Goal: Task Accomplishment & Management: Complete application form

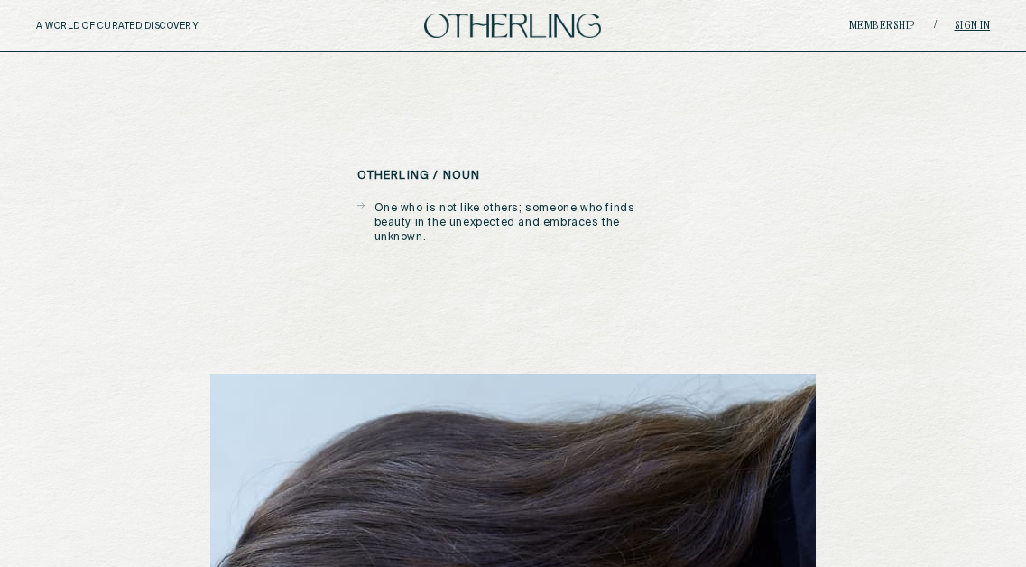
click at [976, 24] on link "Sign in" at bounding box center [973, 26] width 36 height 11
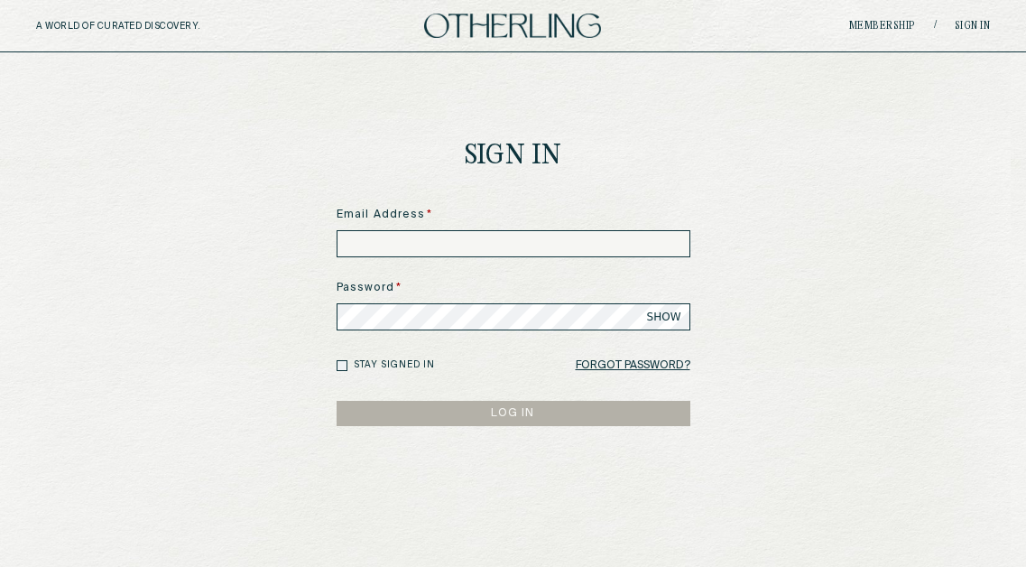
type input "**********"
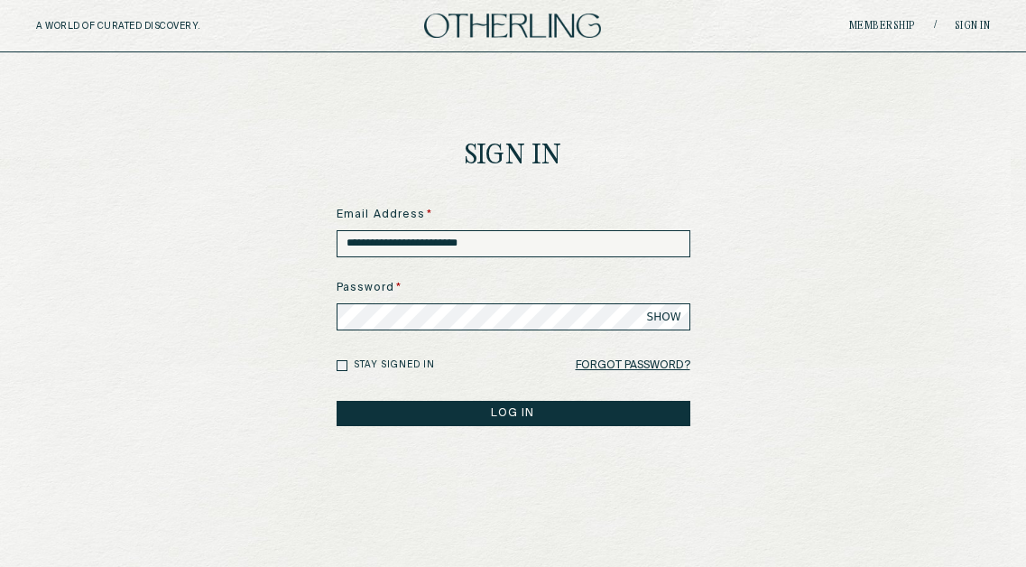
click at [652, 315] on span "SHOW" at bounding box center [664, 316] width 34 height 14
click at [521, 410] on button "LOG IN" at bounding box center [514, 413] width 354 height 25
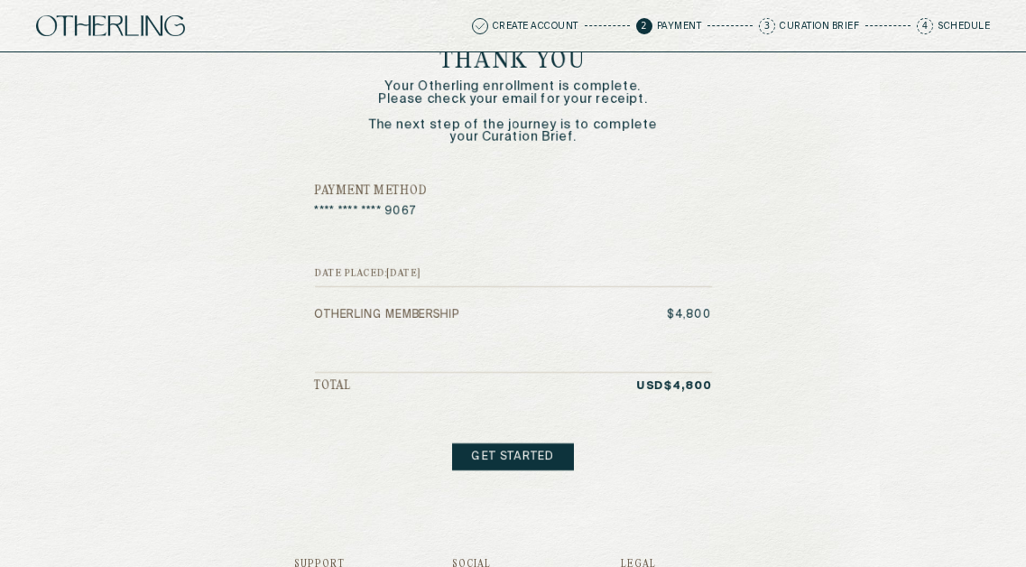
scroll to position [63, 0]
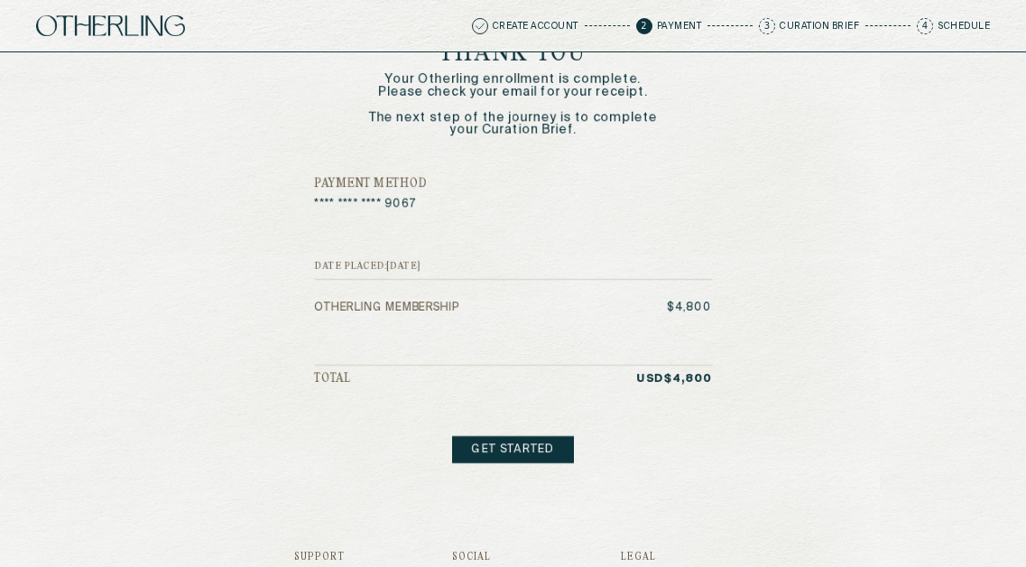
click at [516, 448] on link "Get started" at bounding box center [512, 449] width 121 height 27
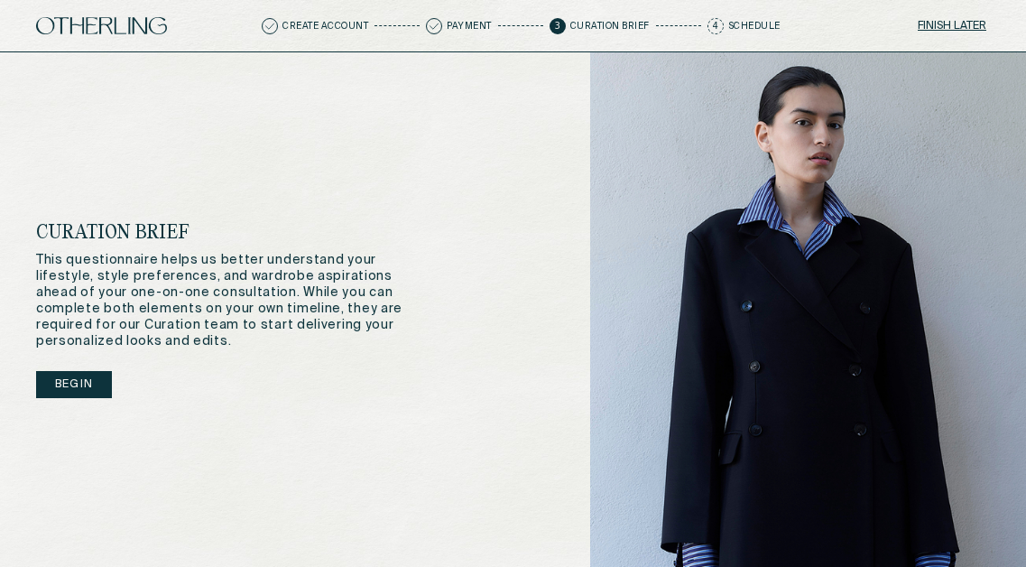
click at [78, 385] on button "Begin" at bounding box center [74, 384] width 76 height 27
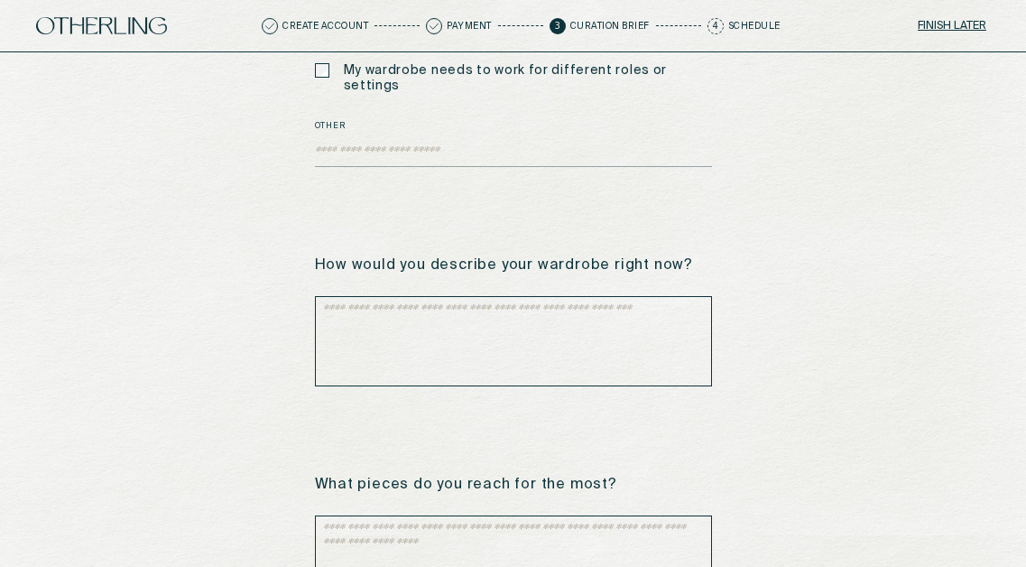
scroll to position [382, 0]
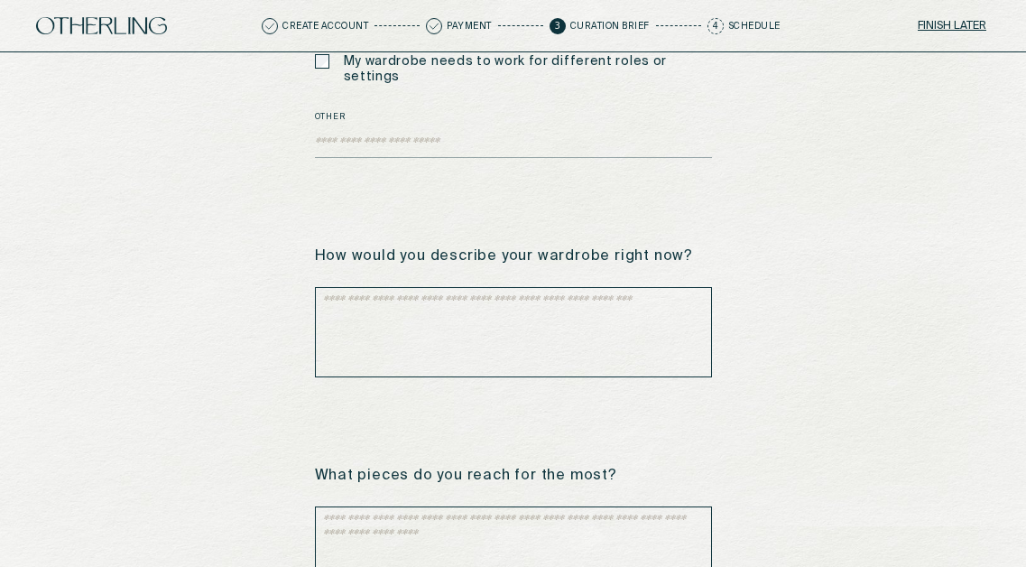
click at [532, 299] on textarea at bounding box center [513, 332] width 397 height 90
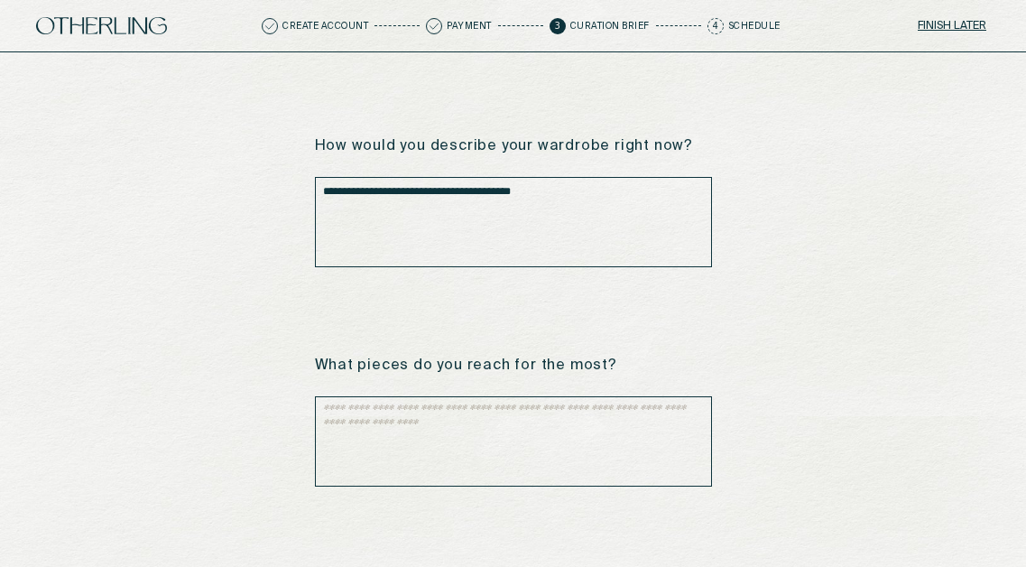
scroll to position [494, 0]
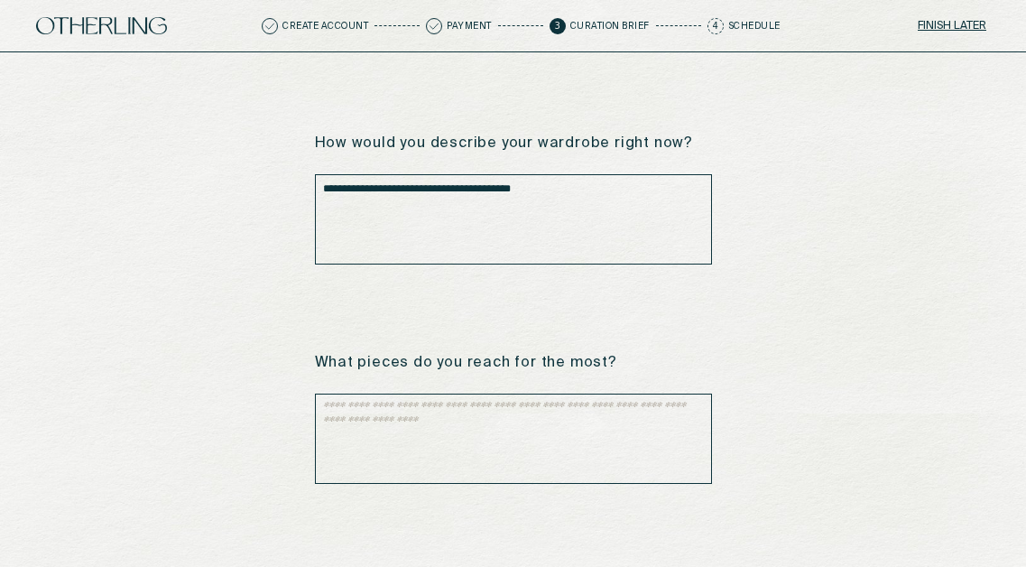
type textarea "**********"
click at [503, 411] on textarea at bounding box center [513, 438] width 397 height 90
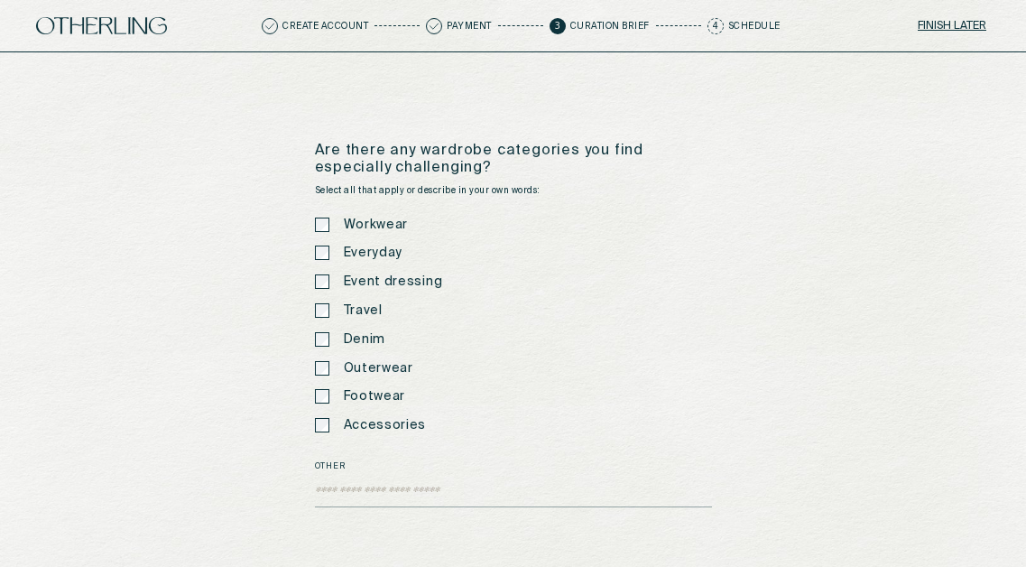
scroll to position [932, 0]
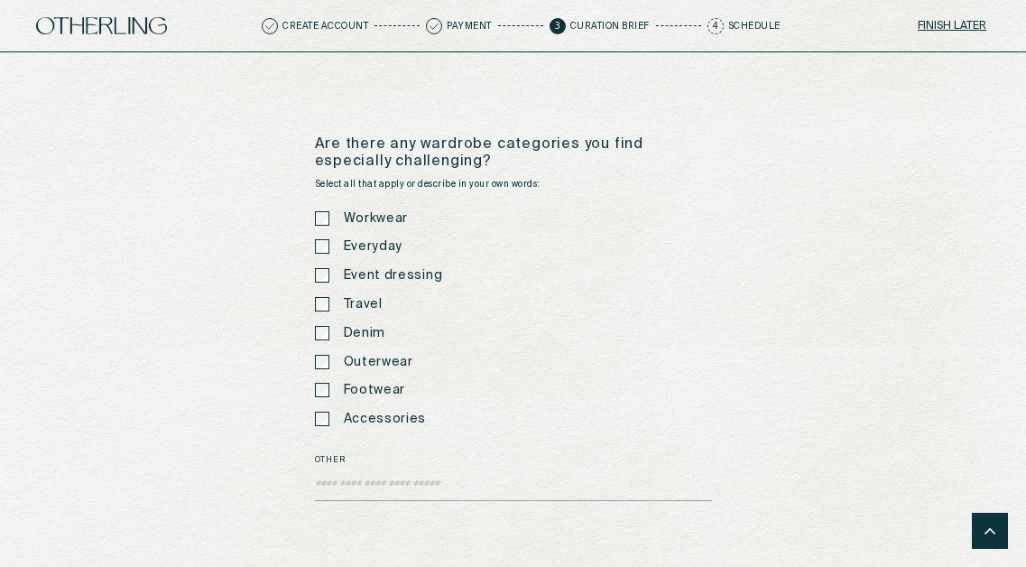
type textarea "**********"
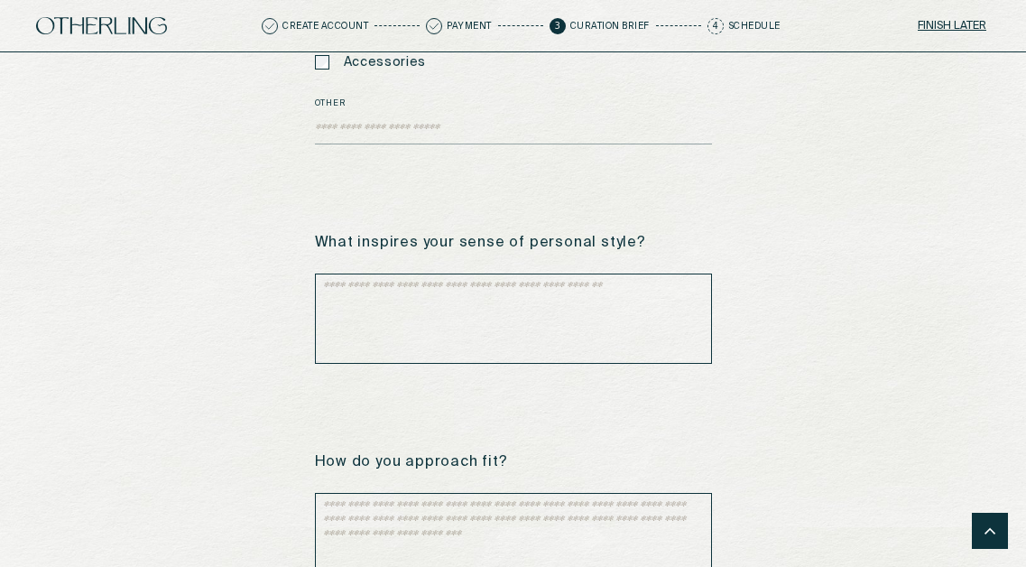
scroll to position [1289, 0]
click at [518, 272] on textarea at bounding box center [513, 317] width 397 height 90
type textarea "*"
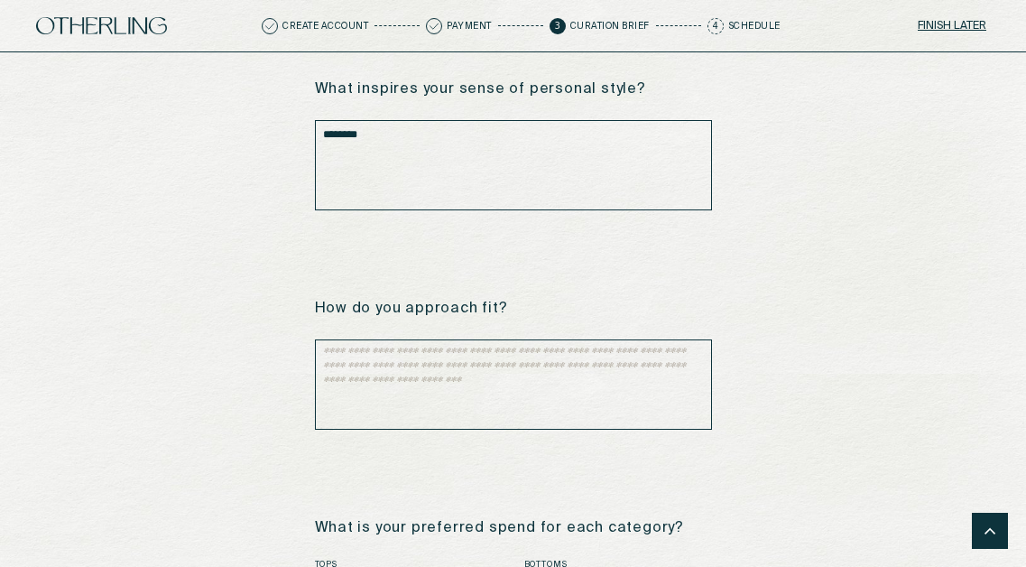
scroll to position [1518, 0]
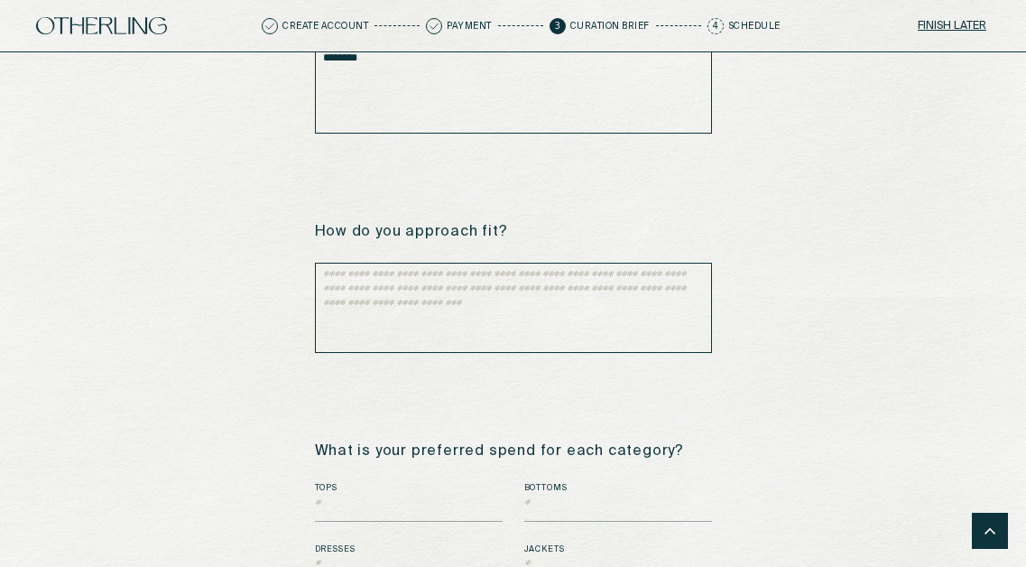
type textarea "********"
click at [502, 284] on textarea at bounding box center [513, 308] width 397 height 90
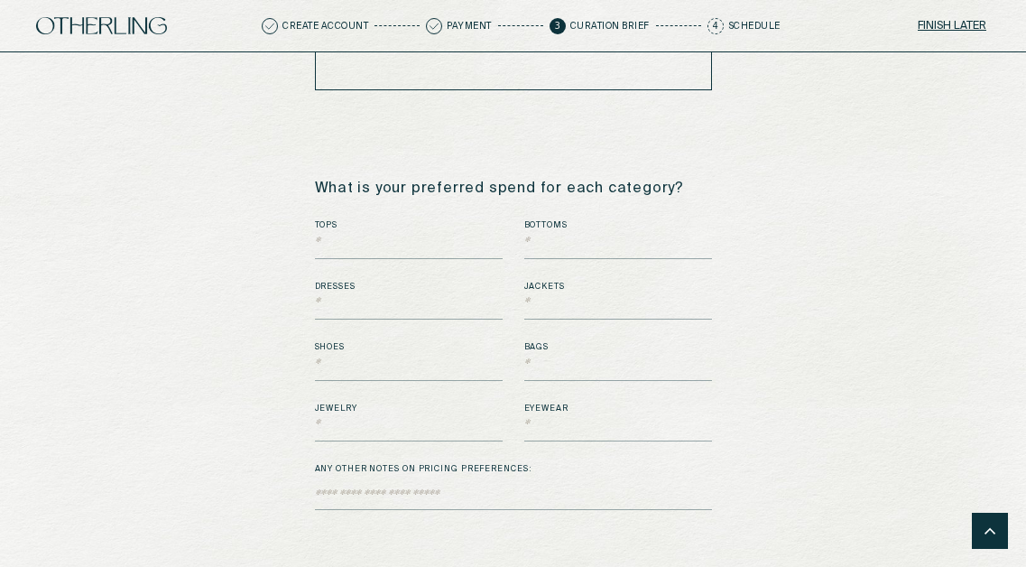
scroll to position [1781, 0]
type textarea "**********"
click at [382, 232] on input "text" at bounding box center [409, 245] width 188 height 27
type input "****"
click at [566, 232] on input "text" at bounding box center [618, 245] width 188 height 27
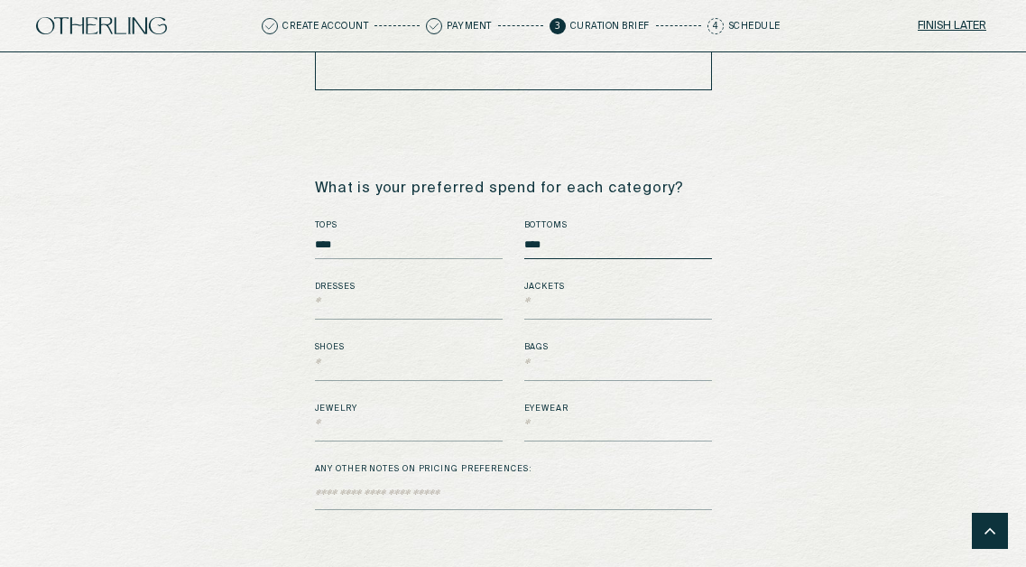
type input "****"
click at [448, 292] on input "text" at bounding box center [409, 305] width 188 height 27
type input "******"
click at [611, 292] on input "text" at bounding box center [618, 305] width 188 height 27
type input "******"
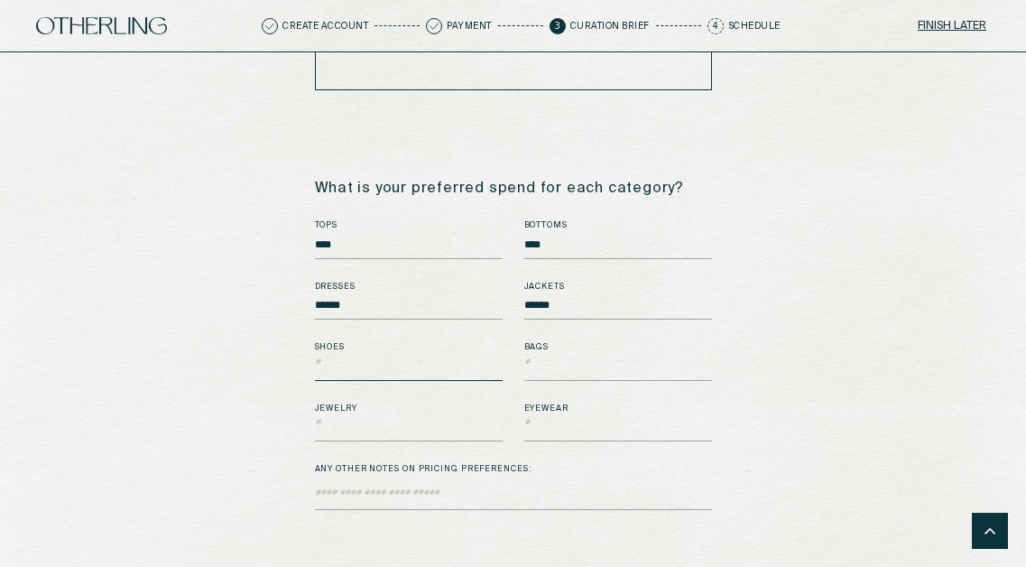
click at [426, 354] on input "text" at bounding box center [409, 367] width 188 height 27
type input "****"
click at [570, 354] on input "text" at bounding box center [618, 367] width 188 height 27
type input "******"
click at [469, 414] on input "text" at bounding box center [409, 427] width 188 height 27
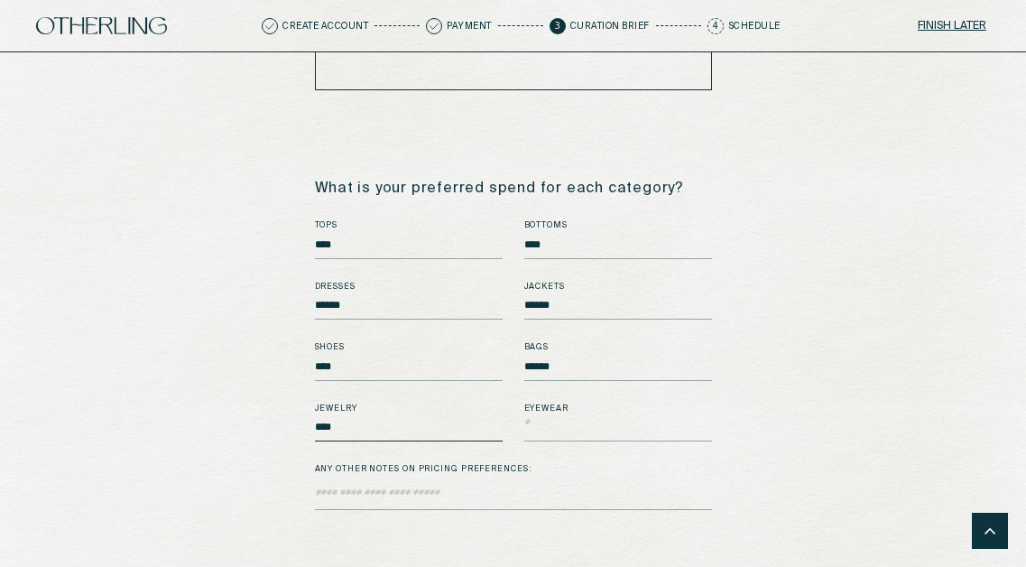
type input "******"
click at [570, 414] on input "text" at bounding box center [618, 427] width 188 height 27
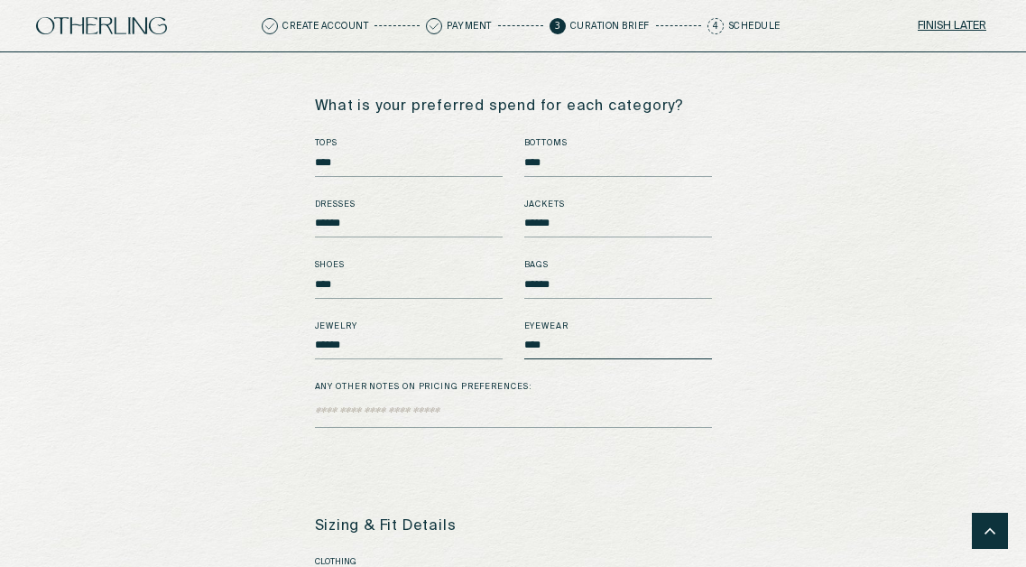
scroll to position [1863, 0]
type input "****"
click at [512, 401] on textarea "Any other notes on pricing preferences:" at bounding box center [513, 414] width 397 height 27
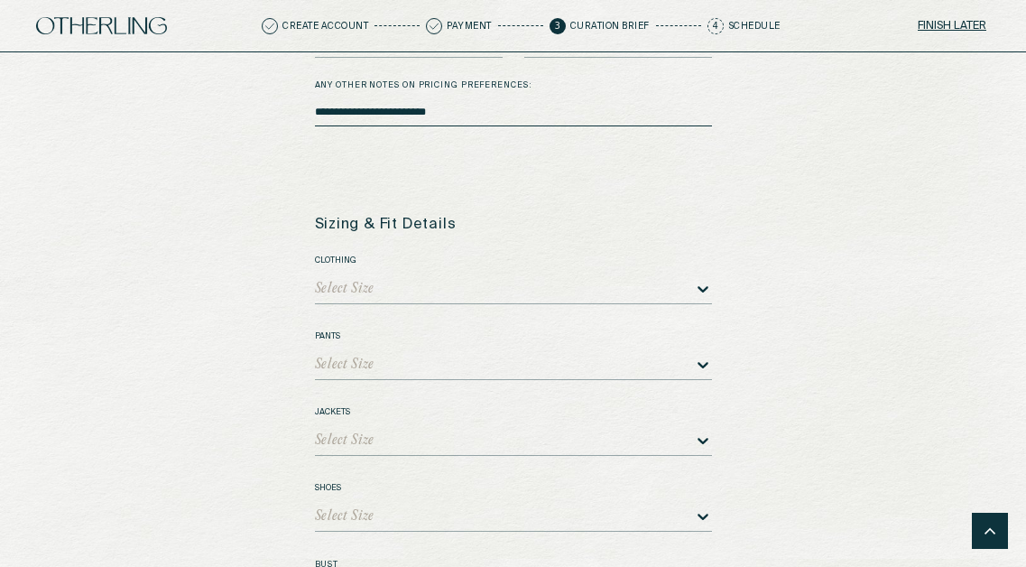
scroll to position [2166, 0]
type textarea "**********"
click at [434, 281] on div at bounding box center [533, 287] width 318 height 13
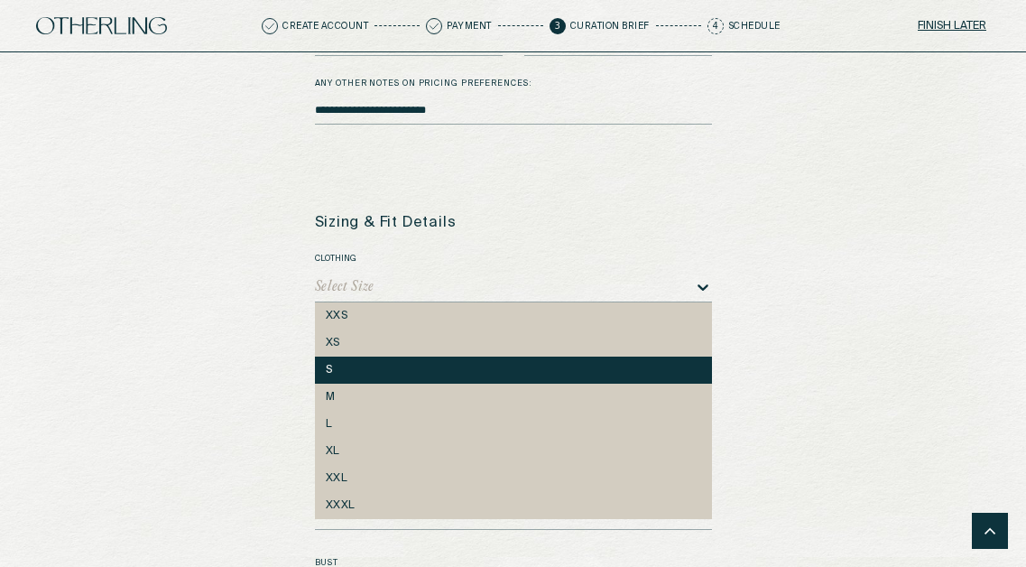
click at [381, 356] on div "S" at bounding box center [513, 369] width 397 height 27
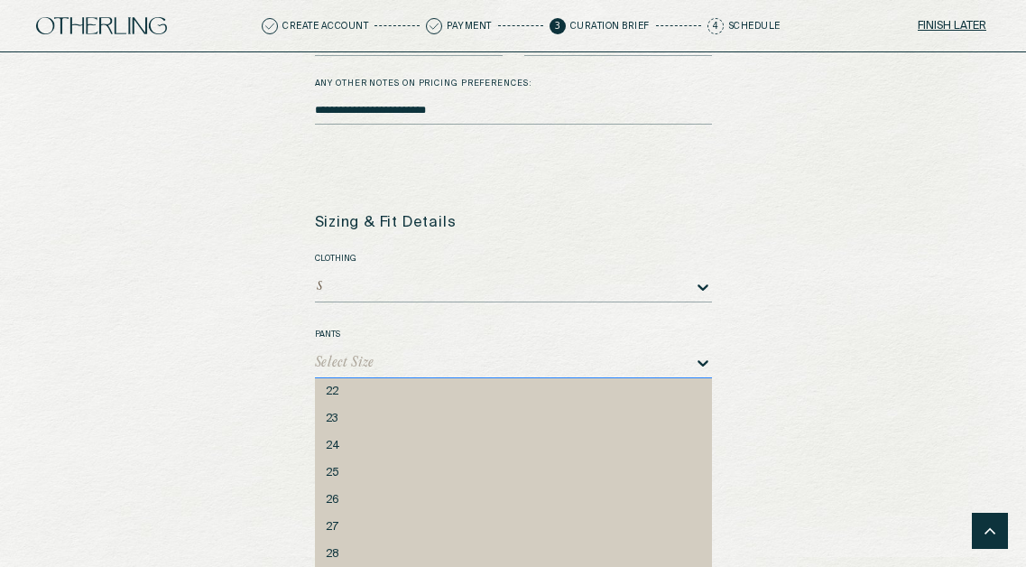
click at [390, 349] on div "22, 1 of 15. 15 results available. Use Up and Down to choose options, press Ent…" at bounding box center [513, 363] width 397 height 29
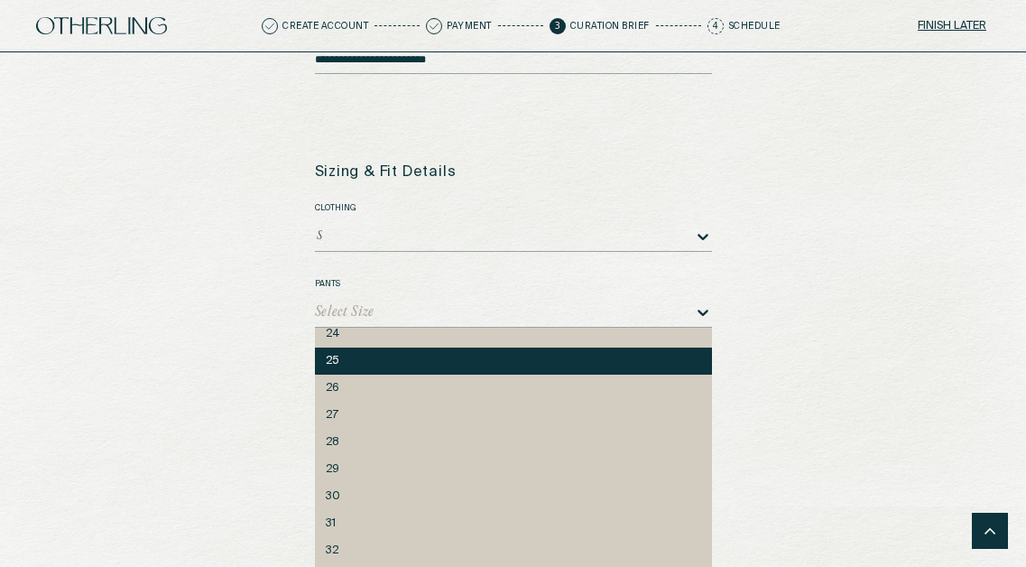
scroll to position [60, 0]
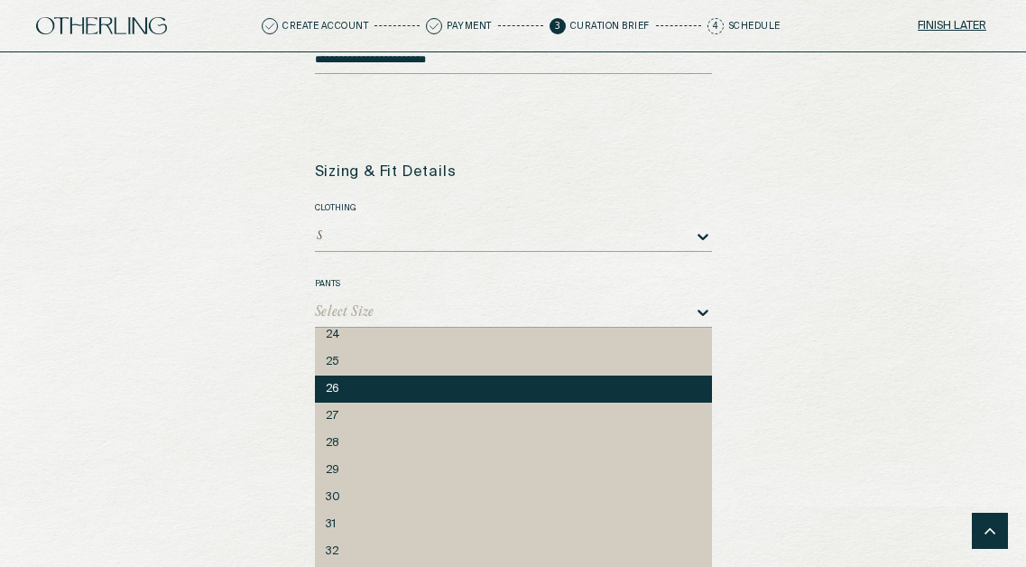
click at [381, 383] on div "26" at bounding box center [513, 389] width 375 height 13
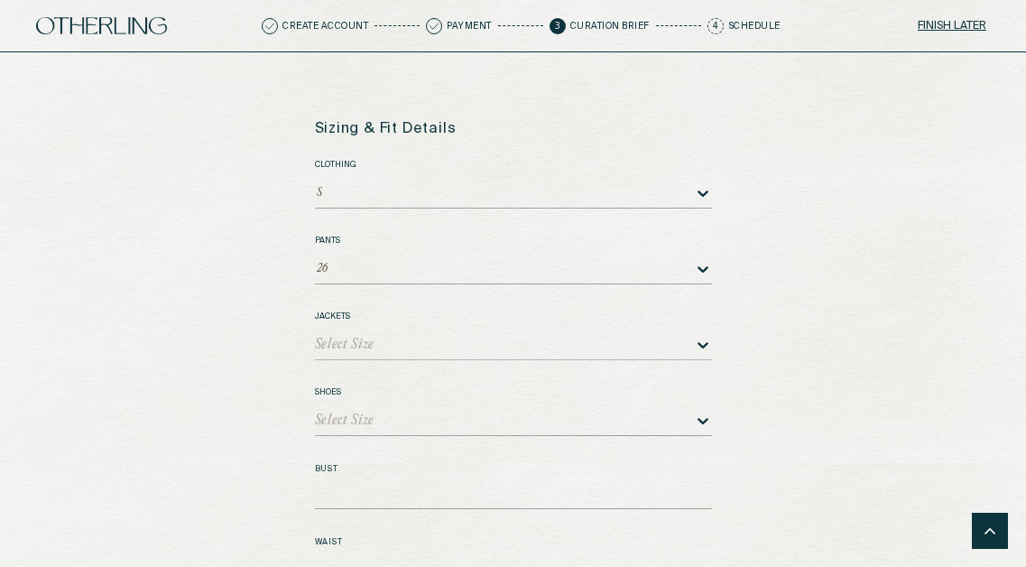
click at [383, 354] on div "Select Size" at bounding box center [513, 345] width 397 height 29
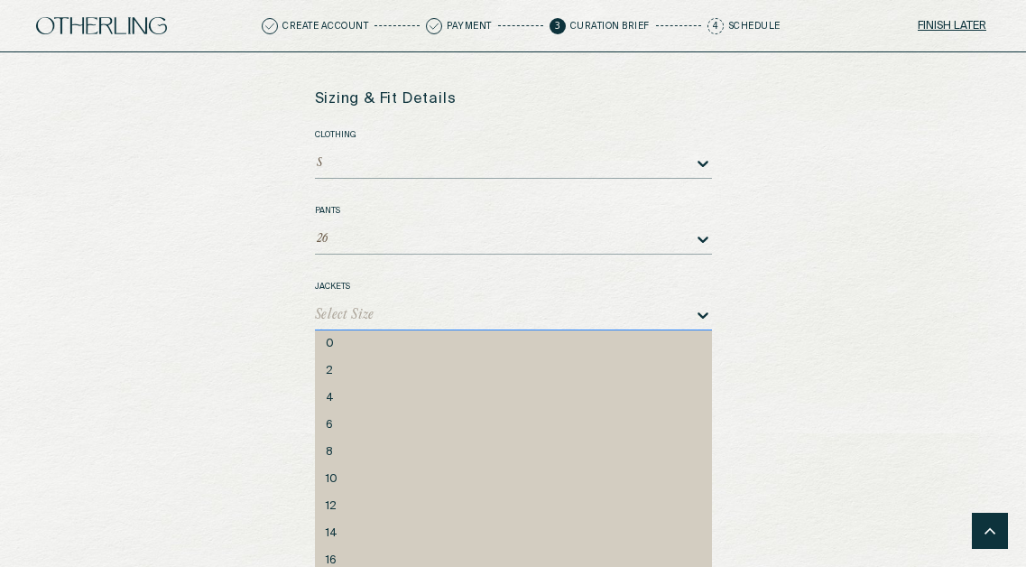
scroll to position [2293, 0]
click at [396, 230] on div at bounding box center [512, 236] width 364 height 13
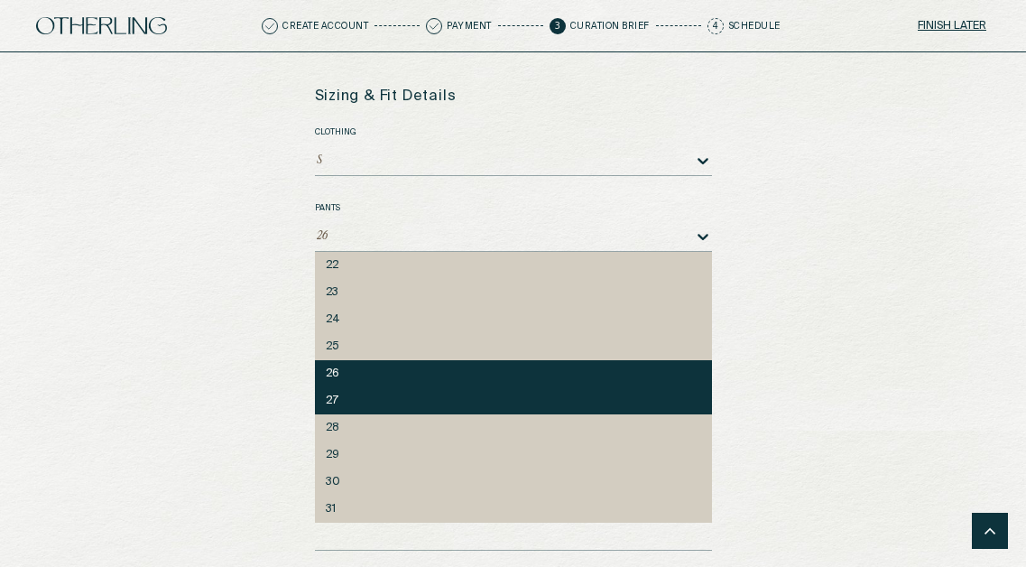
click at [374, 394] on div "27" at bounding box center [513, 400] width 375 height 13
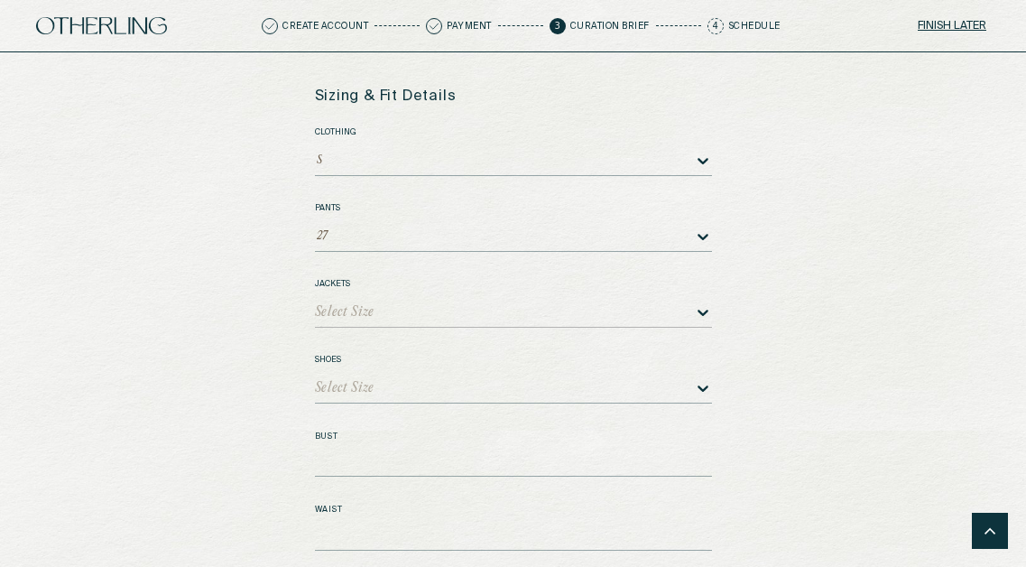
click at [375, 306] on input "Jackets-dropdown" at bounding box center [376, 312] width 4 height 13
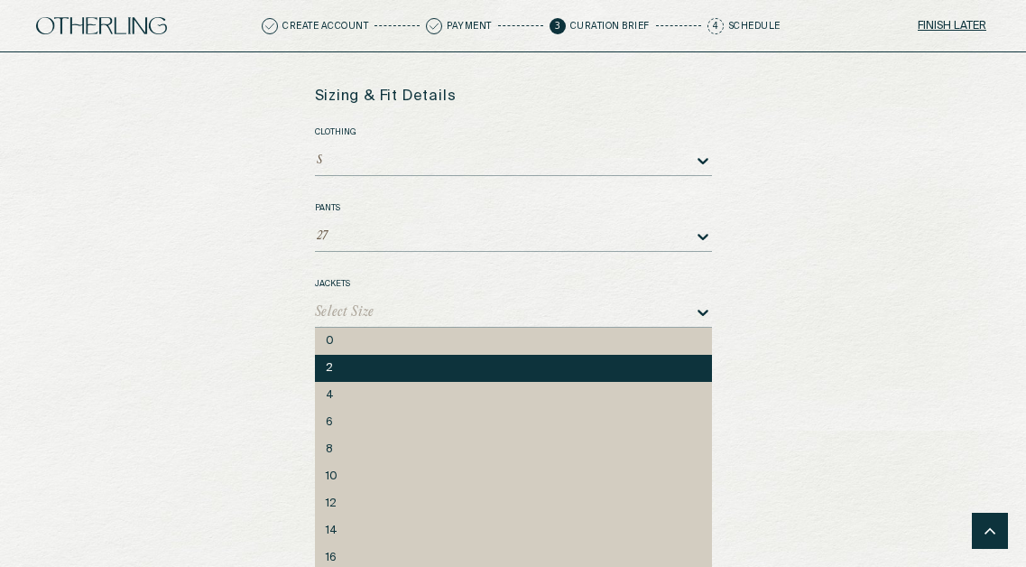
click at [357, 355] on div "2" at bounding box center [513, 368] width 397 height 27
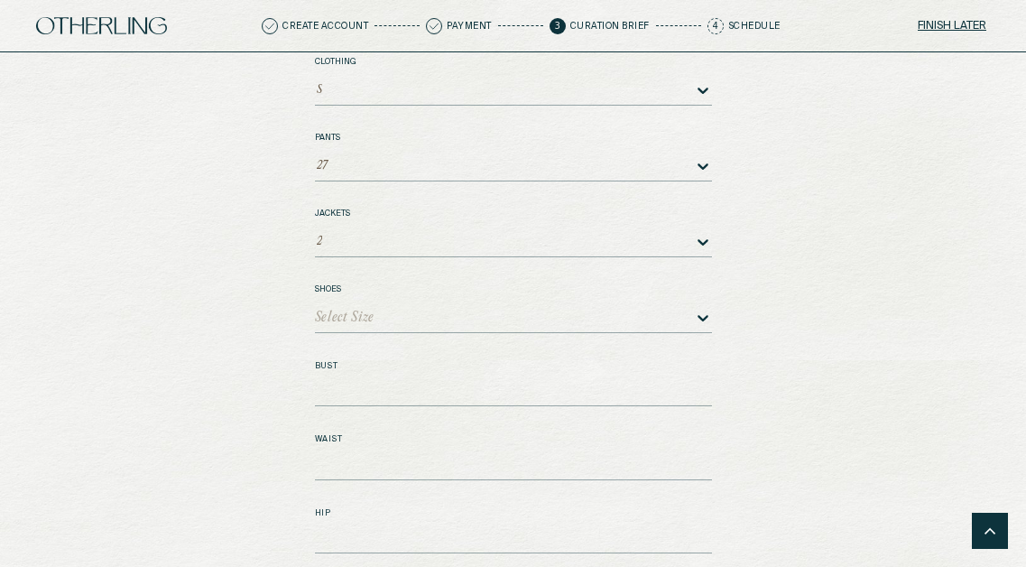
scroll to position [2372, 0]
click at [364, 302] on div "Select Size" at bounding box center [345, 308] width 60 height 13
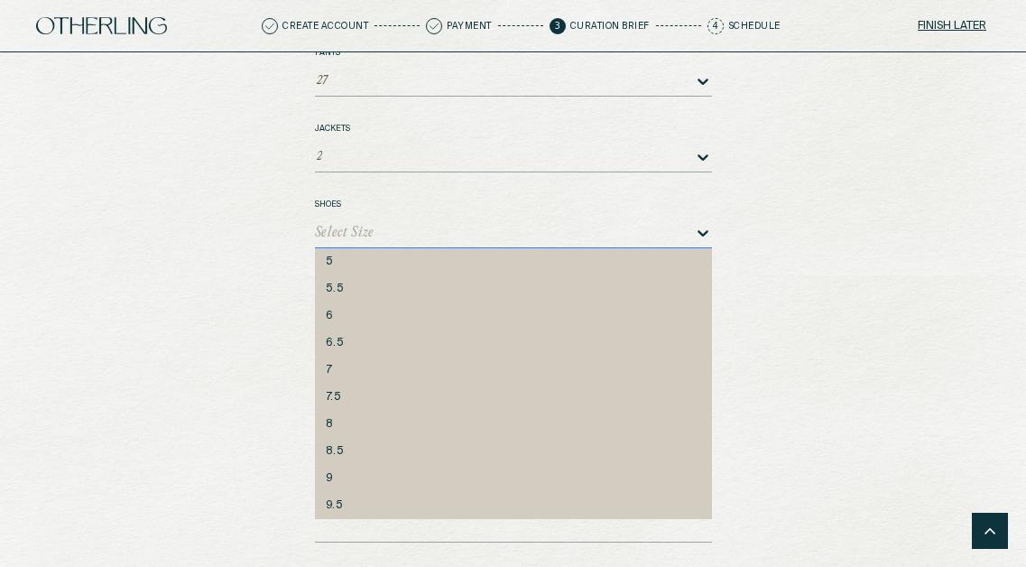
scroll to position [2498, 0]
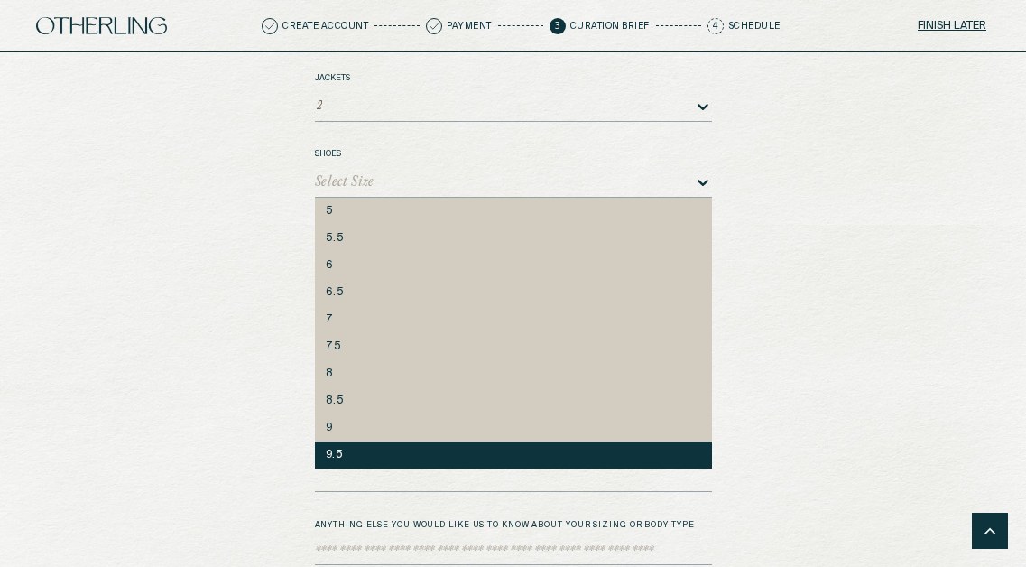
click at [356, 448] on div "9.5" at bounding box center [513, 454] width 375 height 13
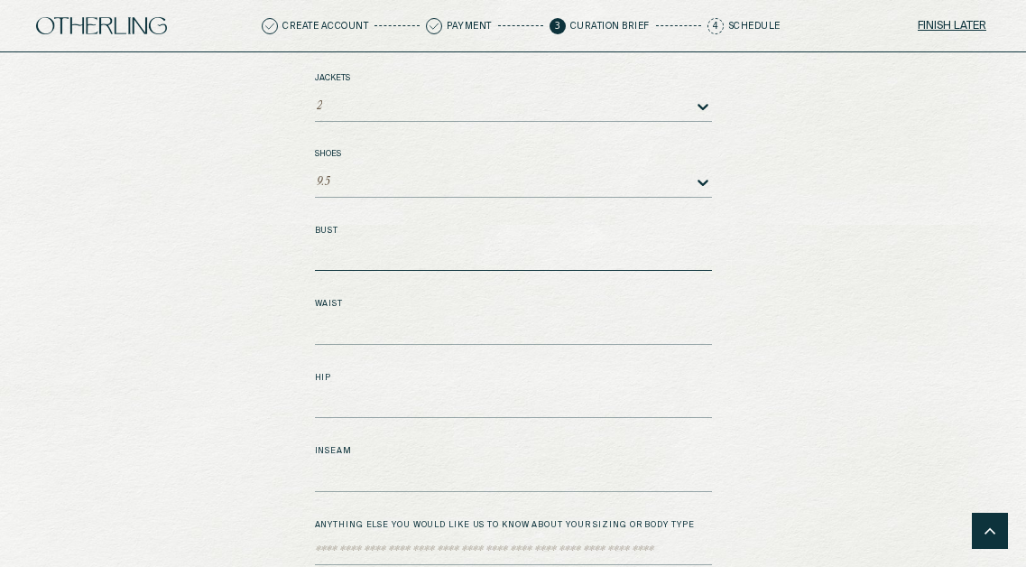
click at [386, 244] on textarea "Bust" at bounding box center [513, 257] width 397 height 27
type textarea "**"
click at [378, 391] on textarea "Bust" at bounding box center [513, 404] width 397 height 27
type textarea "**"
click at [391, 318] on textarea "Bust" at bounding box center [513, 331] width 397 height 27
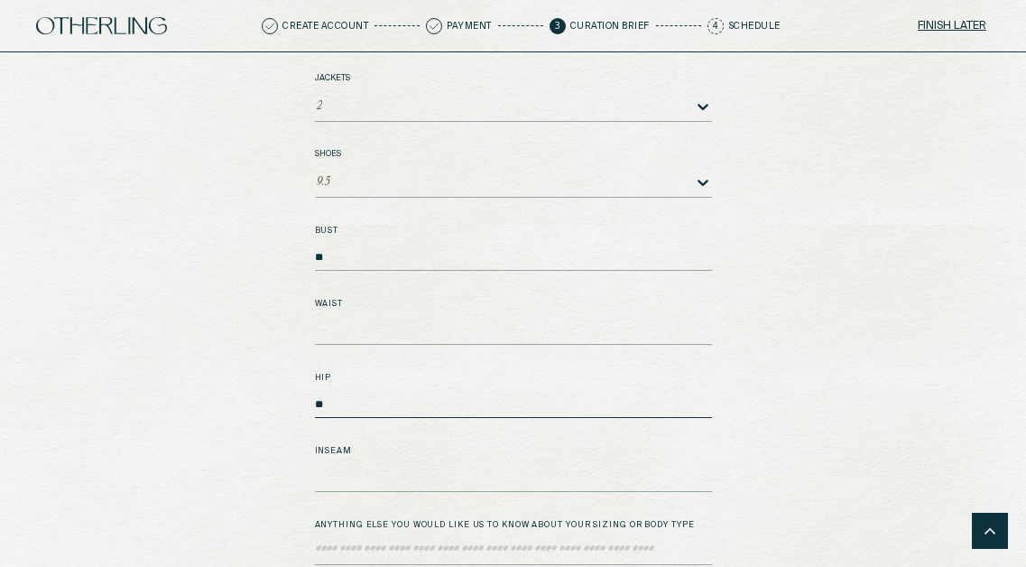
click at [355, 391] on textarea "**" at bounding box center [513, 404] width 397 height 27
click at [328, 244] on textarea "**" at bounding box center [513, 257] width 397 height 27
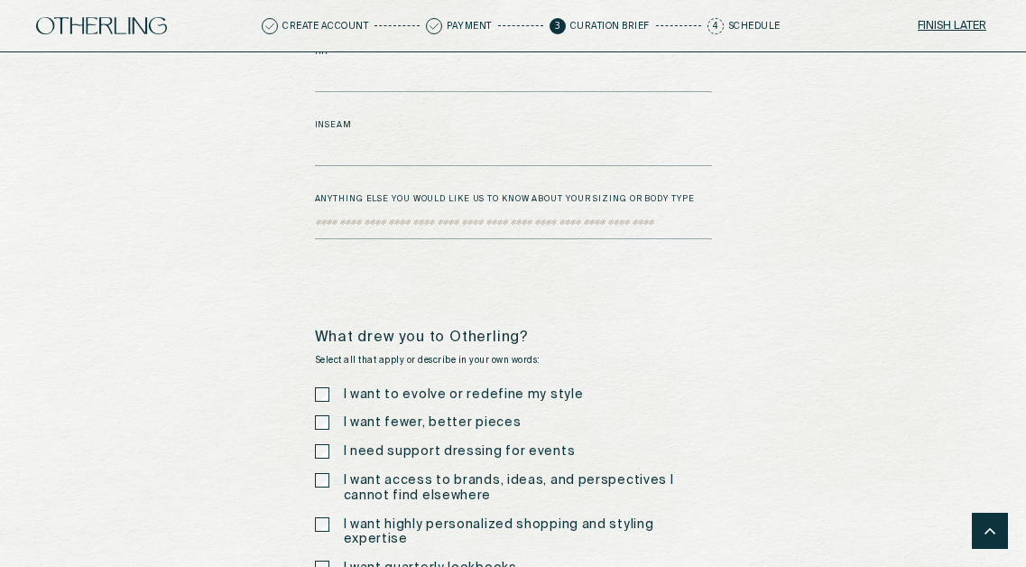
scroll to position [2821, 0]
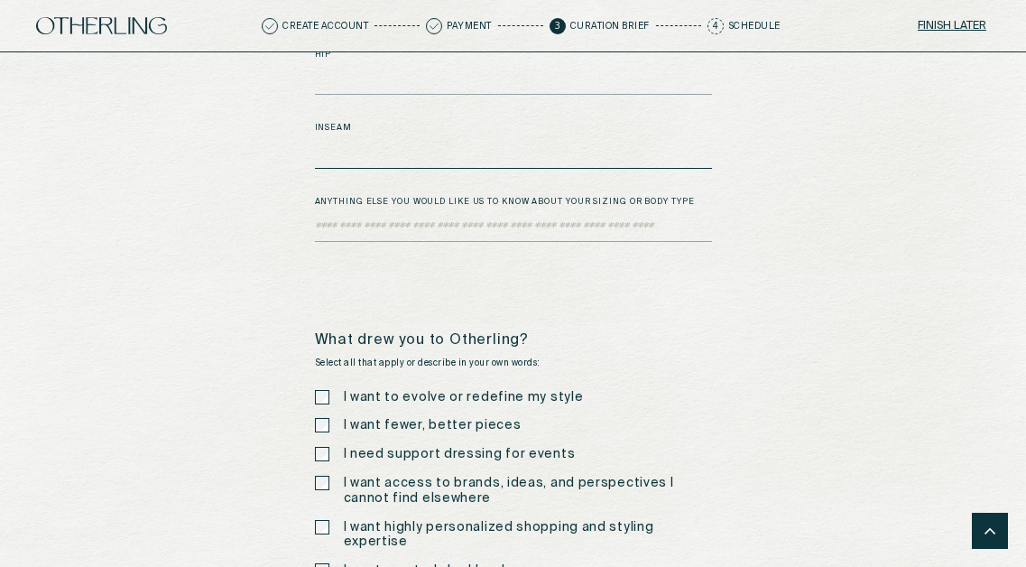
click at [394, 142] on textarea "Bust" at bounding box center [513, 155] width 397 height 27
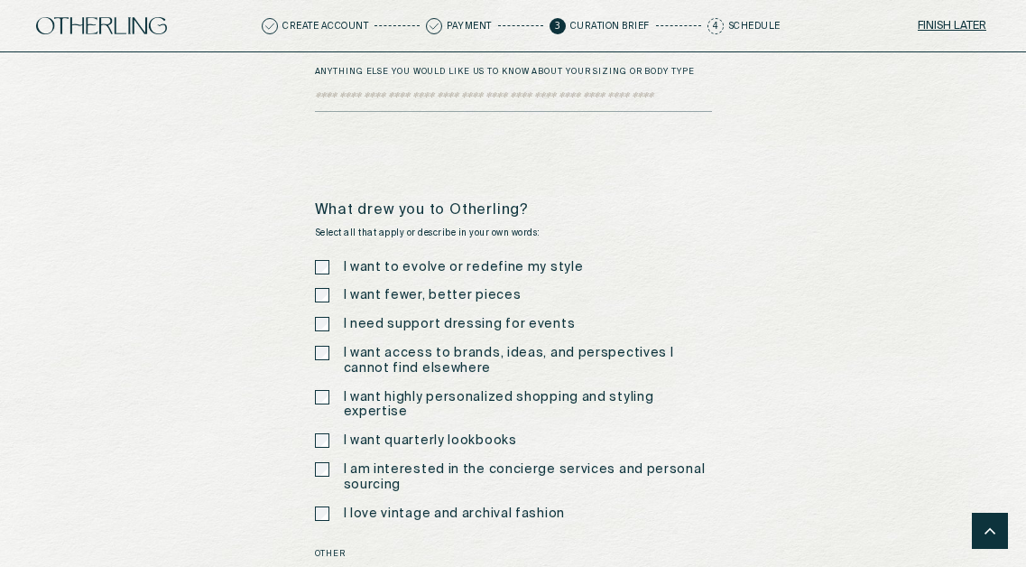
scroll to position [2950, 0]
type textarea "****"
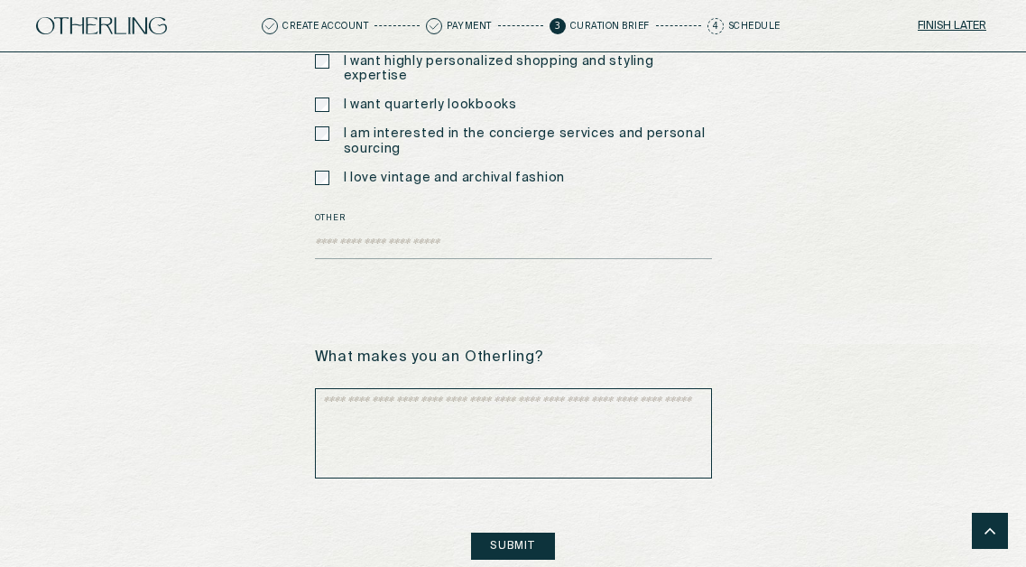
scroll to position [3286, 0]
click at [464, 389] on textarea at bounding box center [513, 434] width 397 height 90
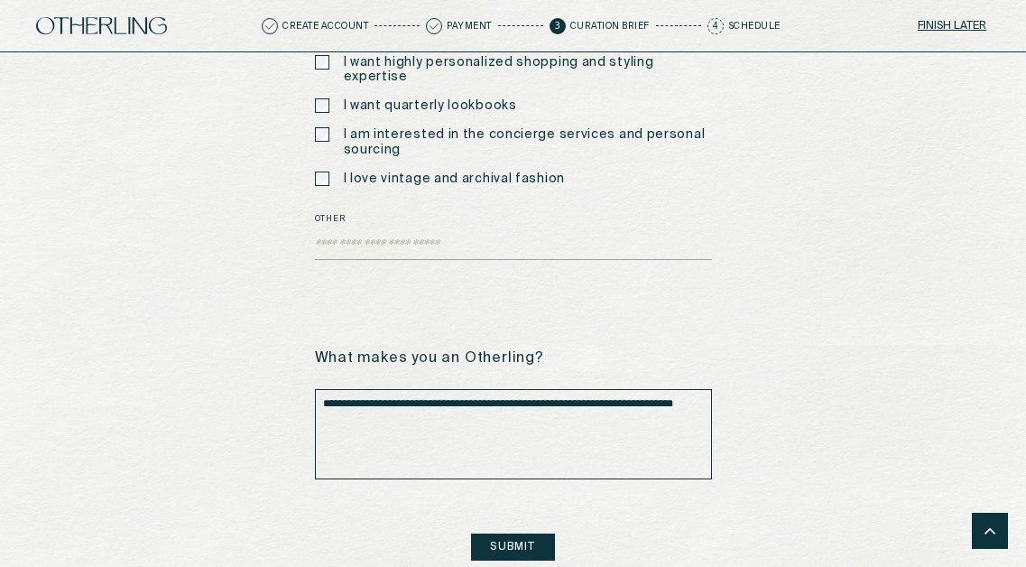
type textarea "**********"
click at [519, 533] on button "Submit" at bounding box center [512, 546] width 83 height 27
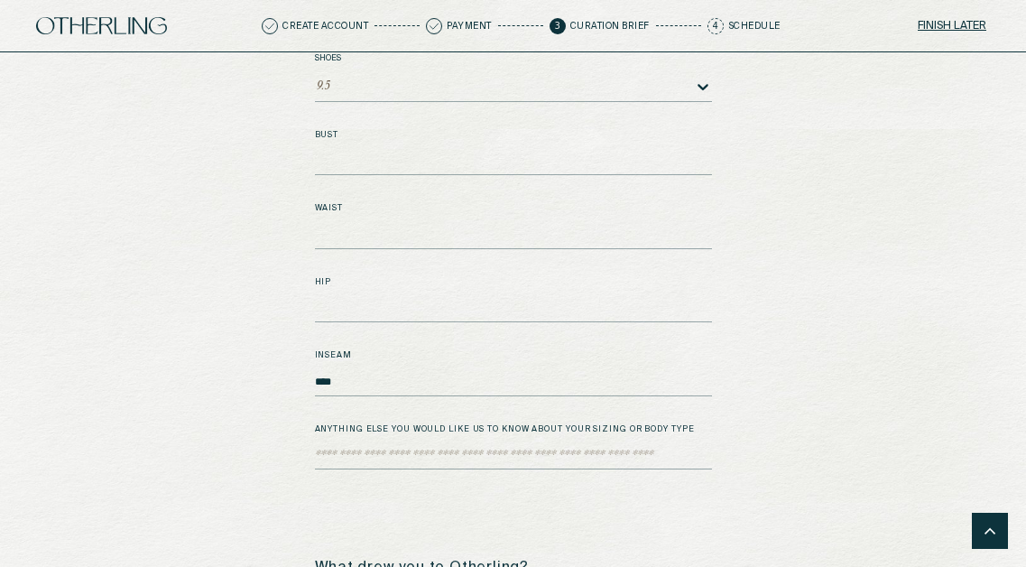
scroll to position [2567, 0]
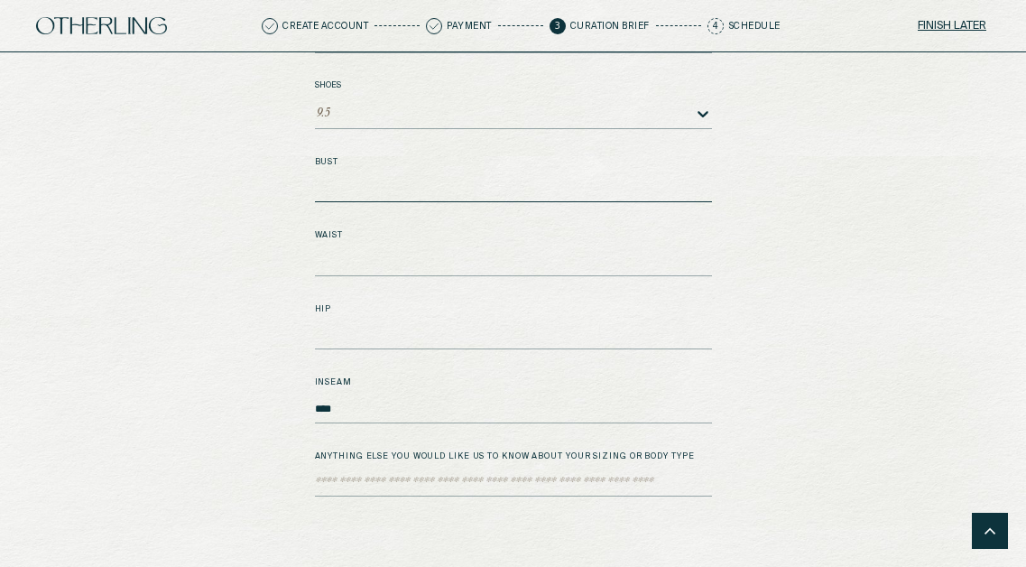
click at [410, 175] on textarea "Bust" at bounding box center [513, 188] width 397 height 27
type textarea "**"
click at [363, 396] on textarea "****" at bounding box center [513, 409] width 397 height 27
click at [394, 469] on textarea "Bust" at bounding box center [513, 482] width 397 height 27
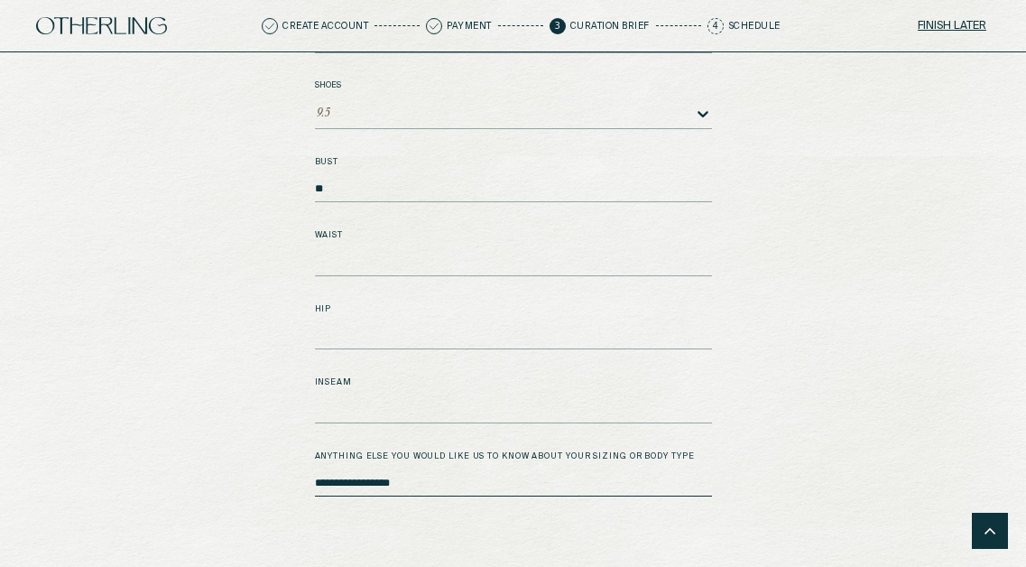
type textarea "**********"
click at [376, 322] on textarea "Bust" at bounding box center [513, 335] width 397 height 27
type textarea "*"
type textarea "**"
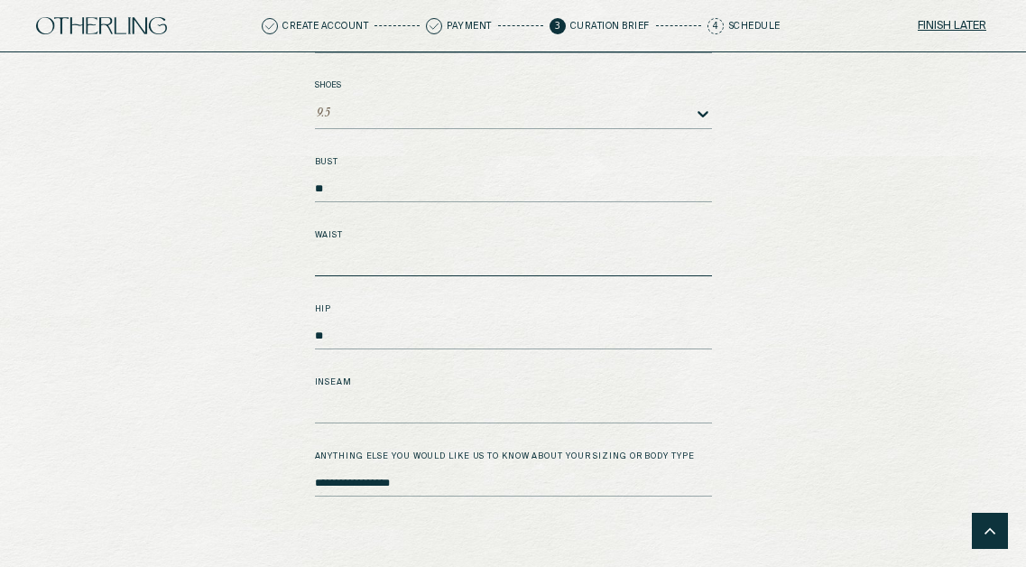
click at [350, 249] on textarea "Bust" at bounding box center [513, 262] width 397 height 27
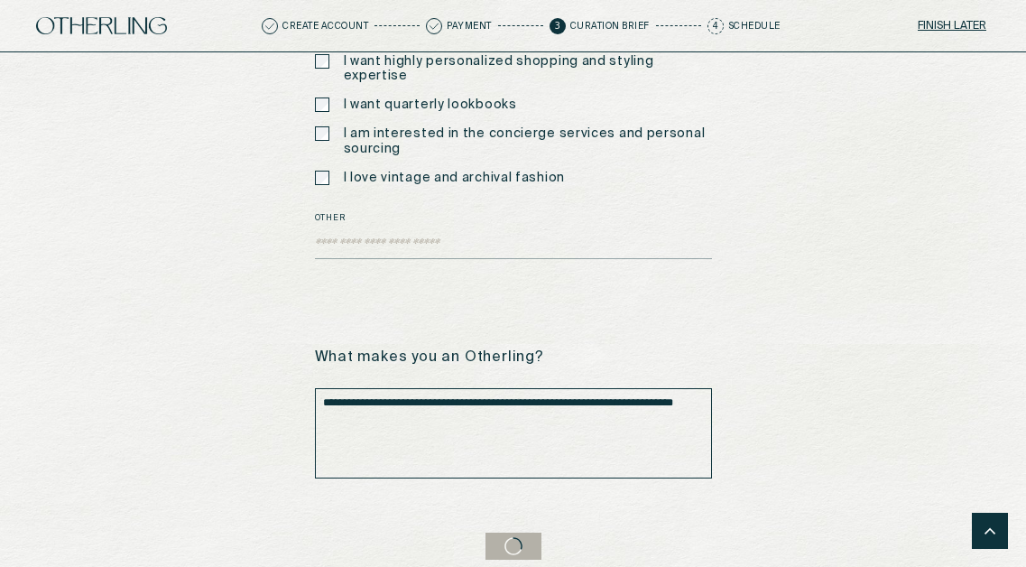
scroll to position [3286, 0]
type textarea "**"
click at [518, 535] on icon at bounding box center [513, 546] width 23 height 23
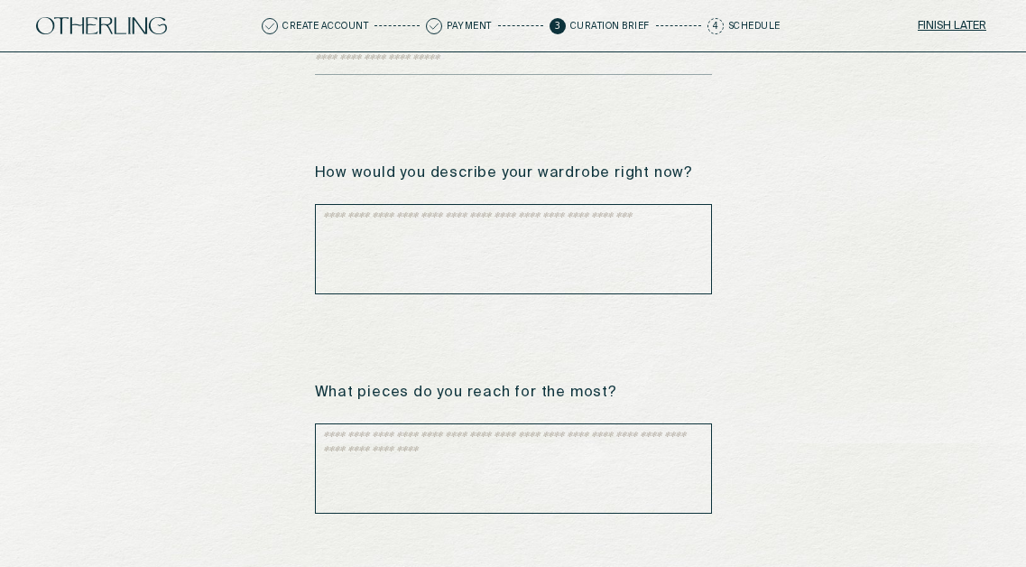
scroll to position [474, 0]
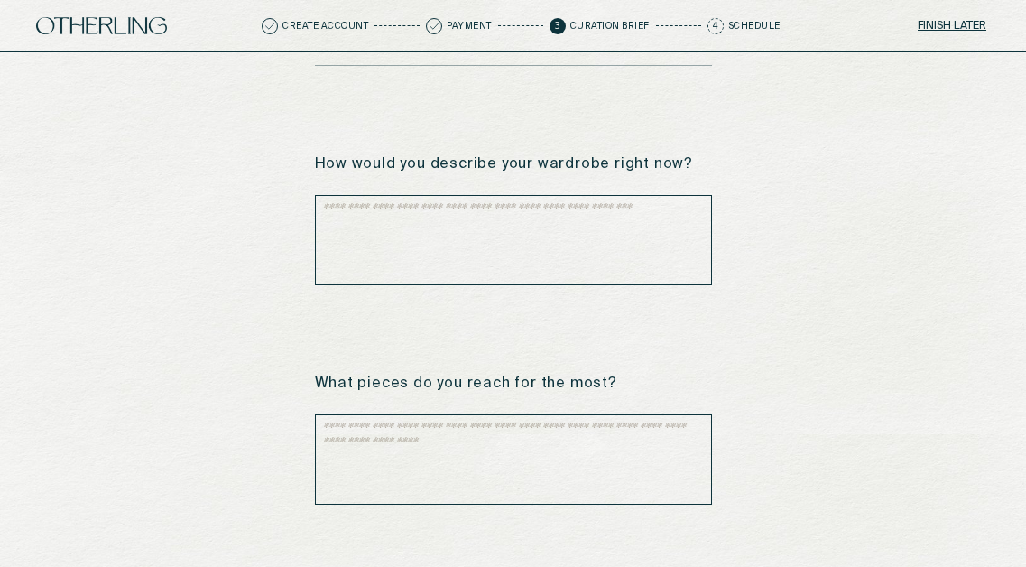
click at [397, 207] on textarea at bounding box center [513, 240] width 397 height 90
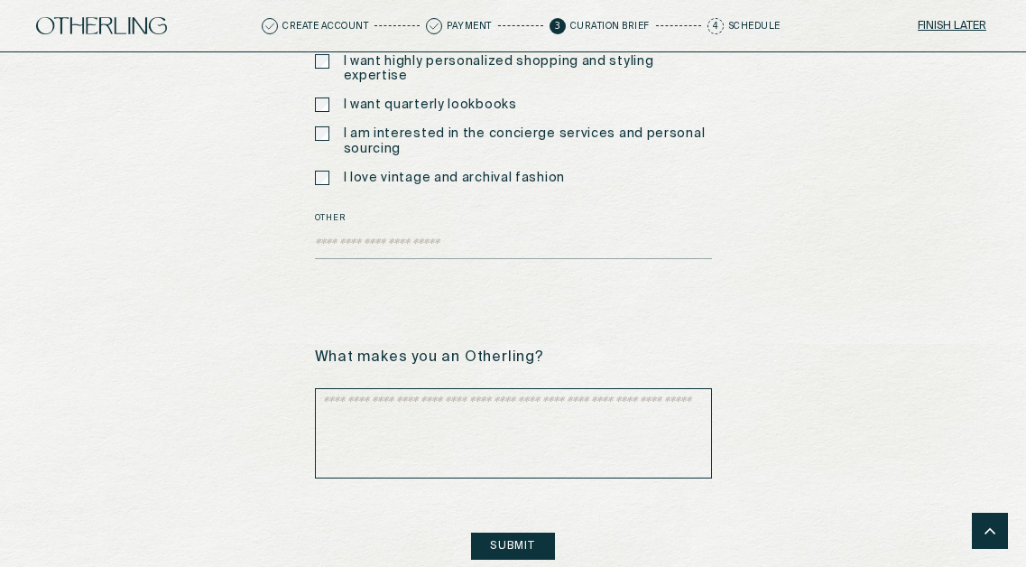
scroll to position [3286, 0]
click at [509, 533] on button "Submit" at bounding box center [512, 546] width 83 height 27
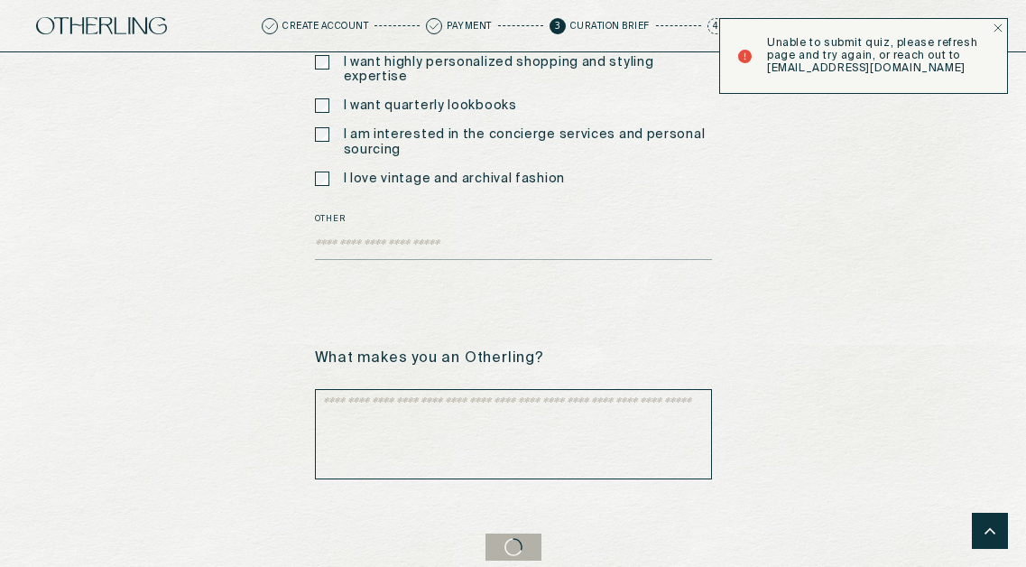
click at [1002, 32] on icon "Notifications Alt+T" at bounding box center [997, 27] width 7 height 7
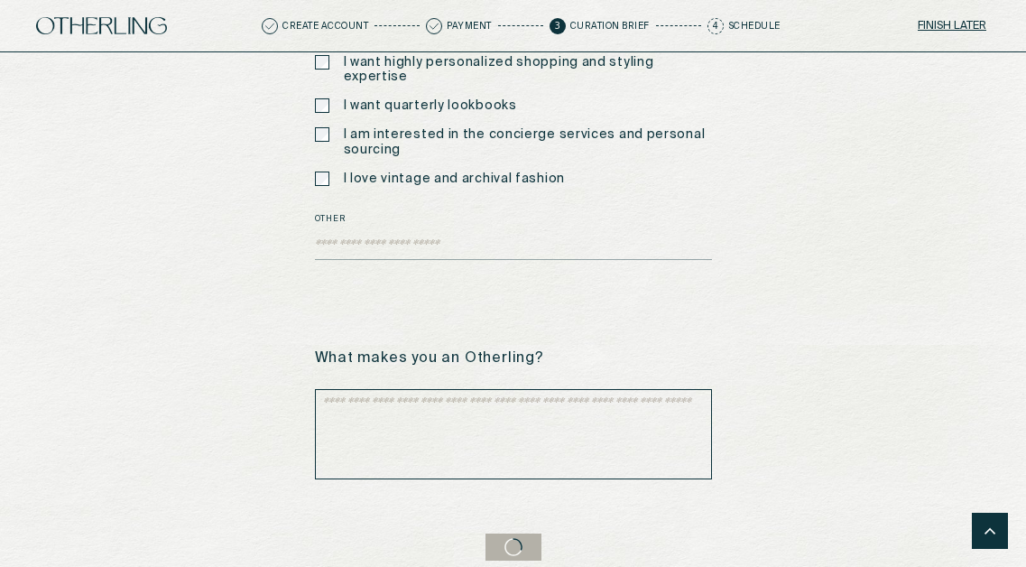
click at [956, 31] on button "Finish later" at bounding box center [952, 26] width 76 height 25
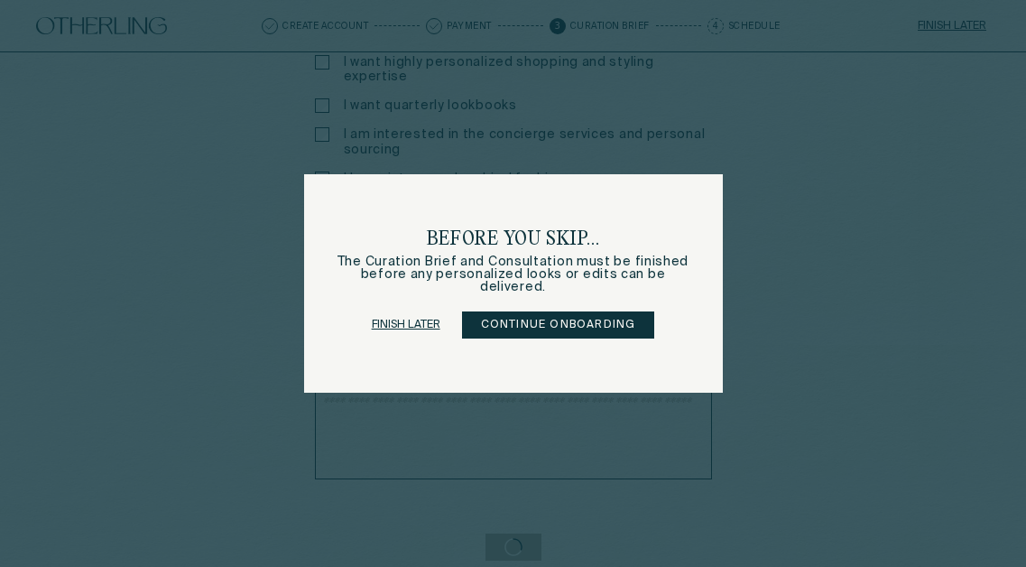
scroll to position [0, 0]
click at [568, 326] on button "Continue onboarding" at bounding box center [558, 324] width 193 height 27
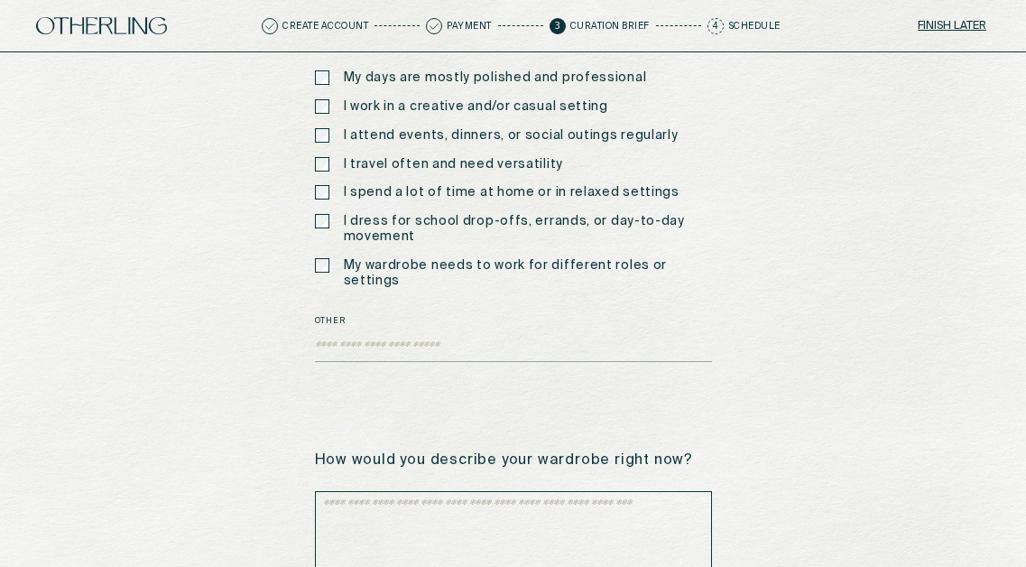
scroll to position [134, 0]
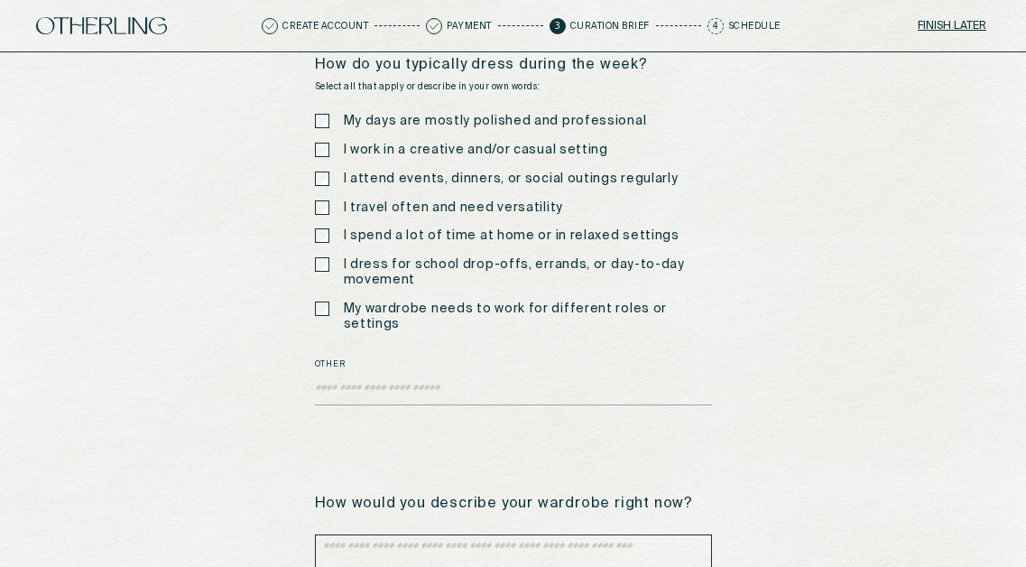
click at [950, 23] on button "Finish later" at bounding box center [952, 26] width 76 height 25
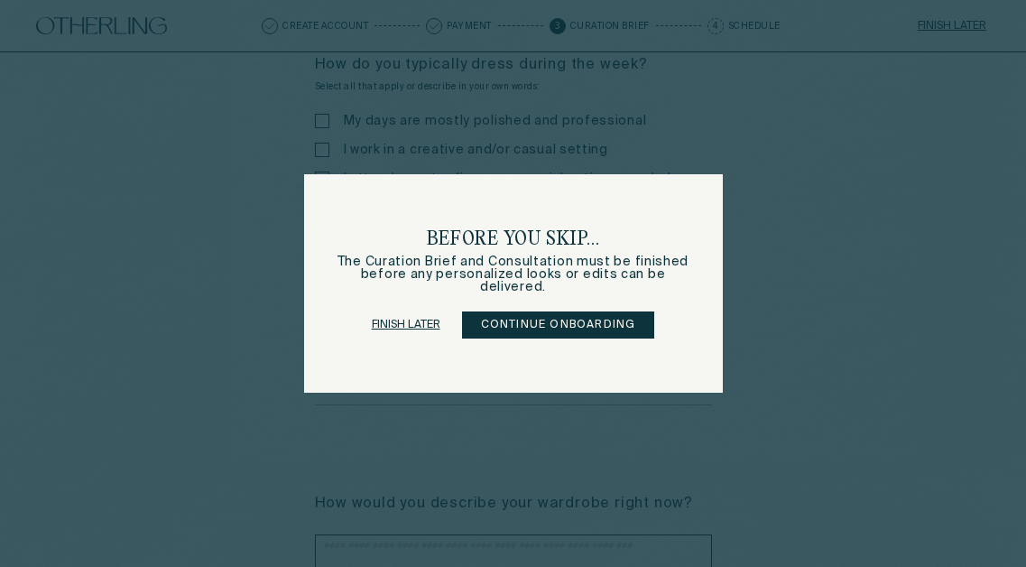
scroll to position [0, 0]
click at [518, 326] on button "Continue onboarding" at bounding box center [558, 324] width 193 height 27
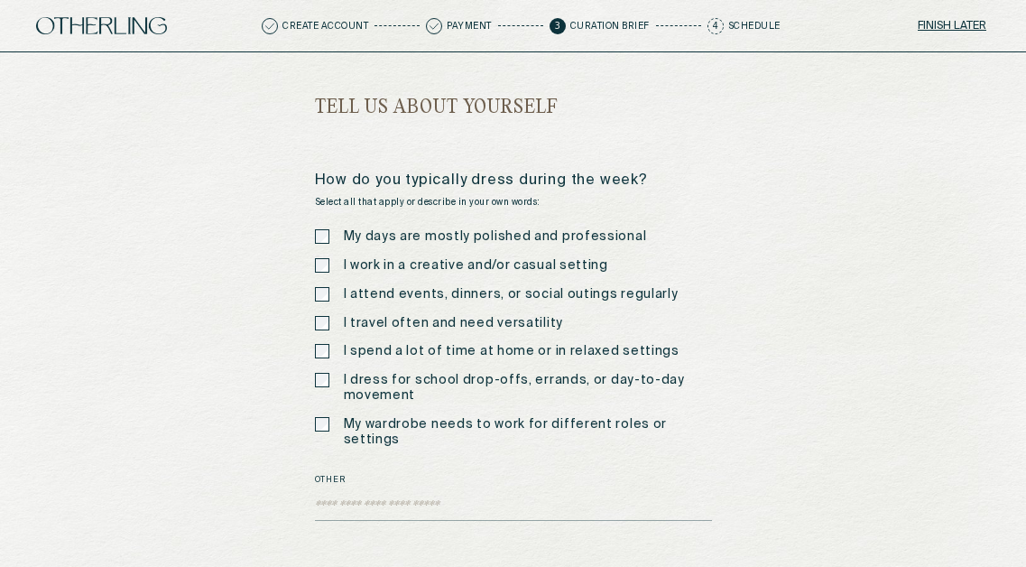
scroll to position [18, 0]
click at [718, 26] on span "4" at bounding box center [715, 26] width 16 height 16
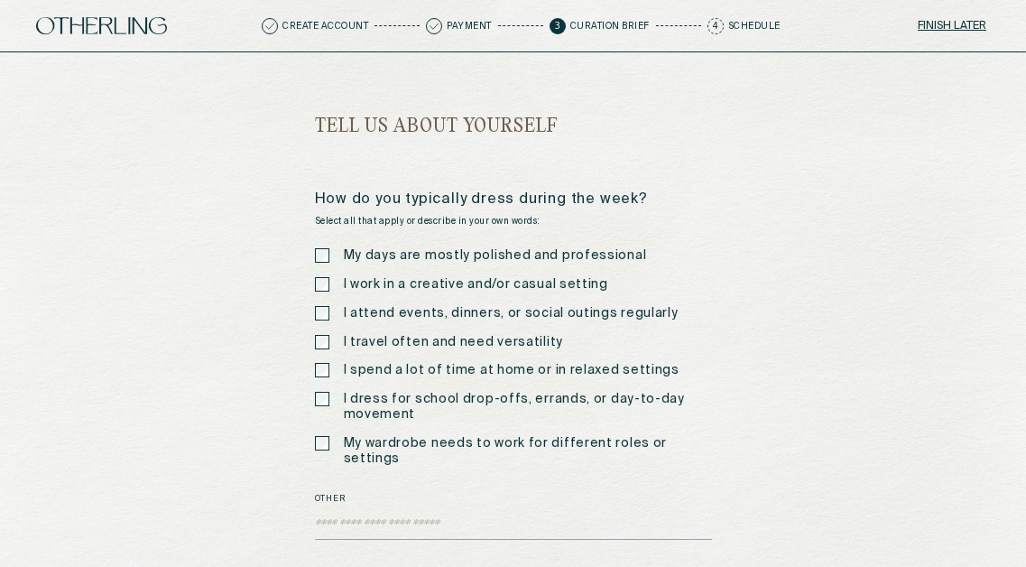
scroll to position [0, 0]
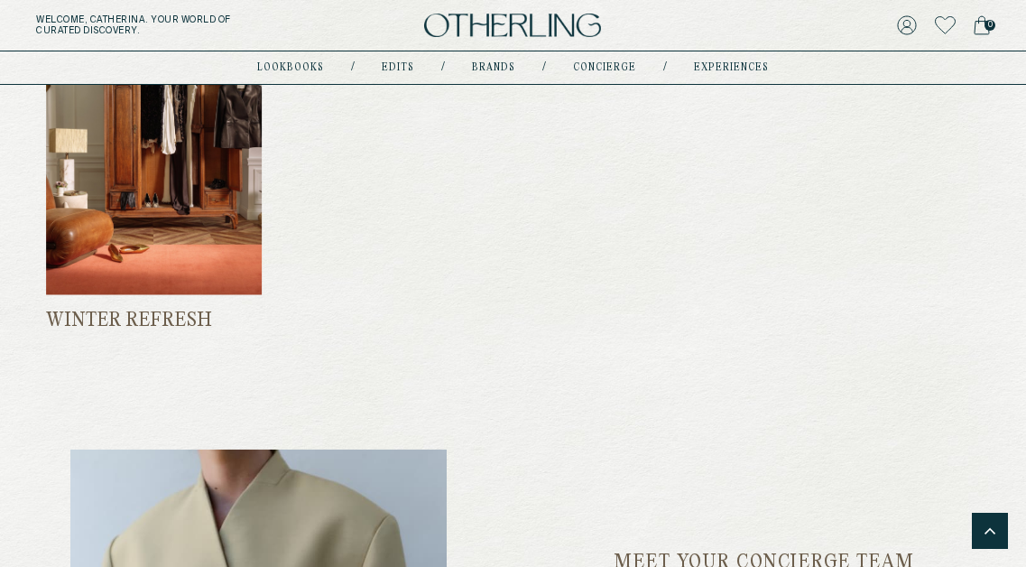
scroll to position [2154, 0]
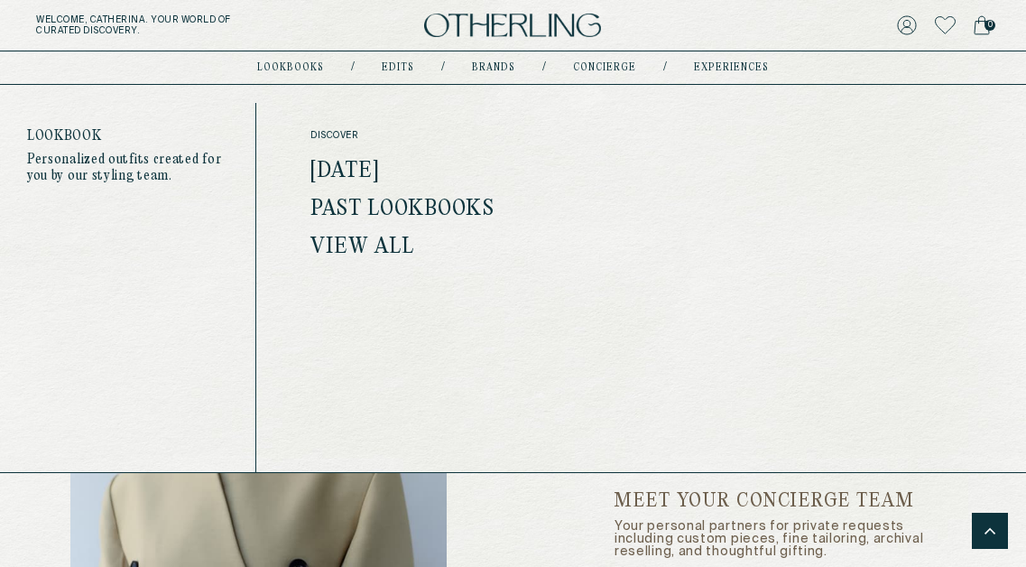
click at [293, 66] on link "lookbooks" at bounding box center [290, 67] width 67 height 9
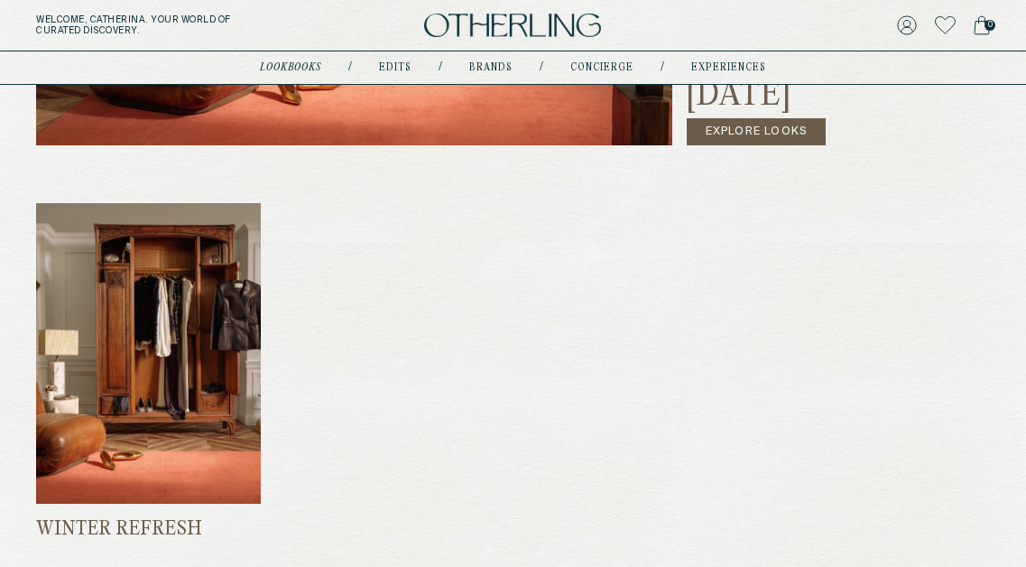
scroll to position [278, 0]
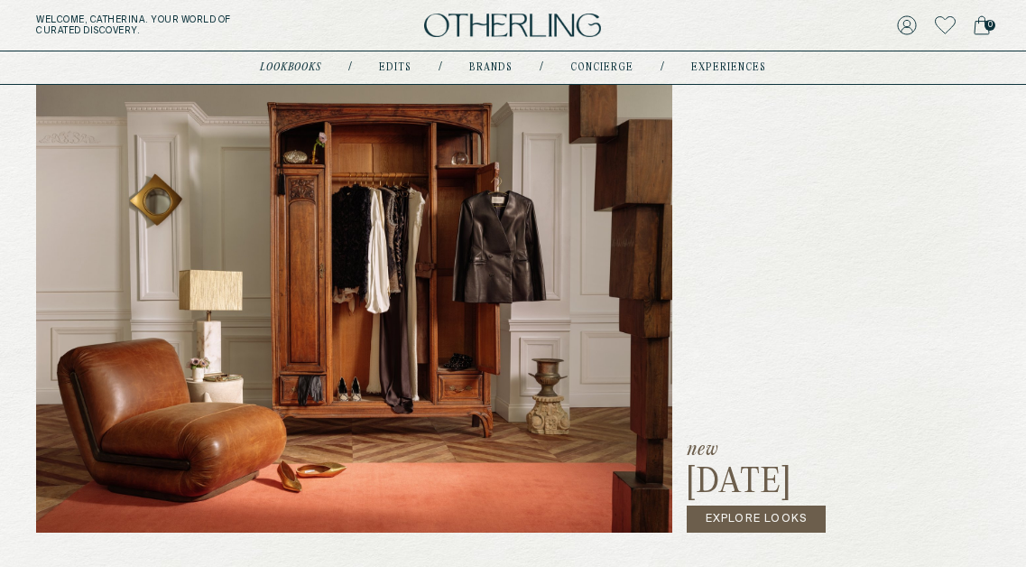
click at [755, 511] on link "Explore Looks" at bounding box center [757, 518] width 140 height 27
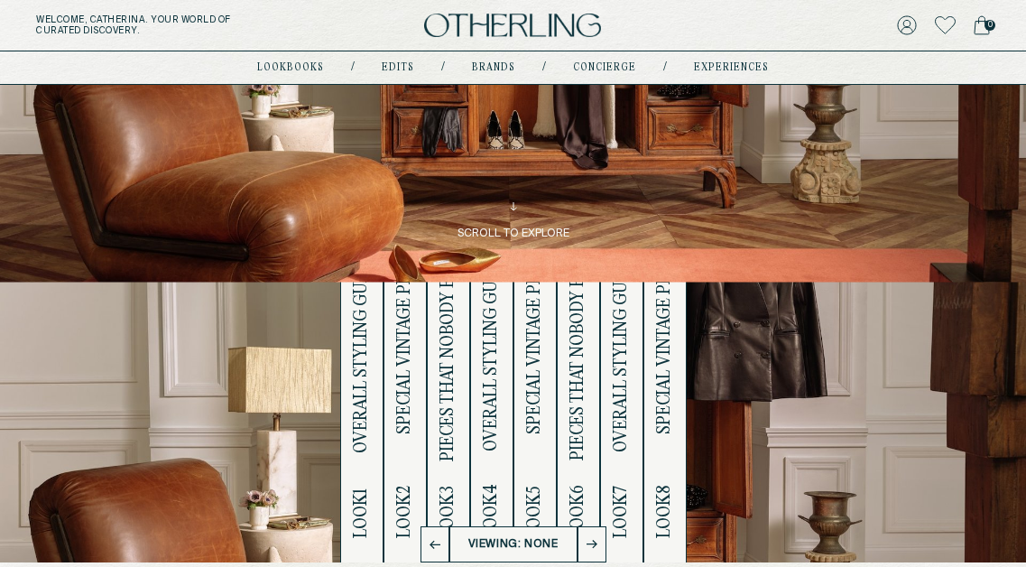
scroll to position [185, 0]
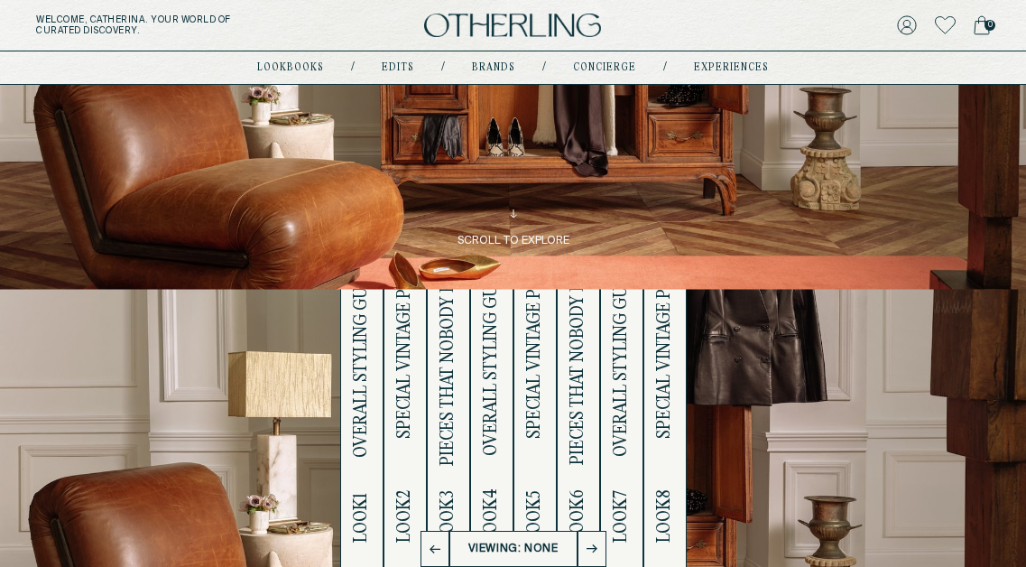
click at [405, 68] on link "Edits" at bounding box center [398, 67] width 32 height 9
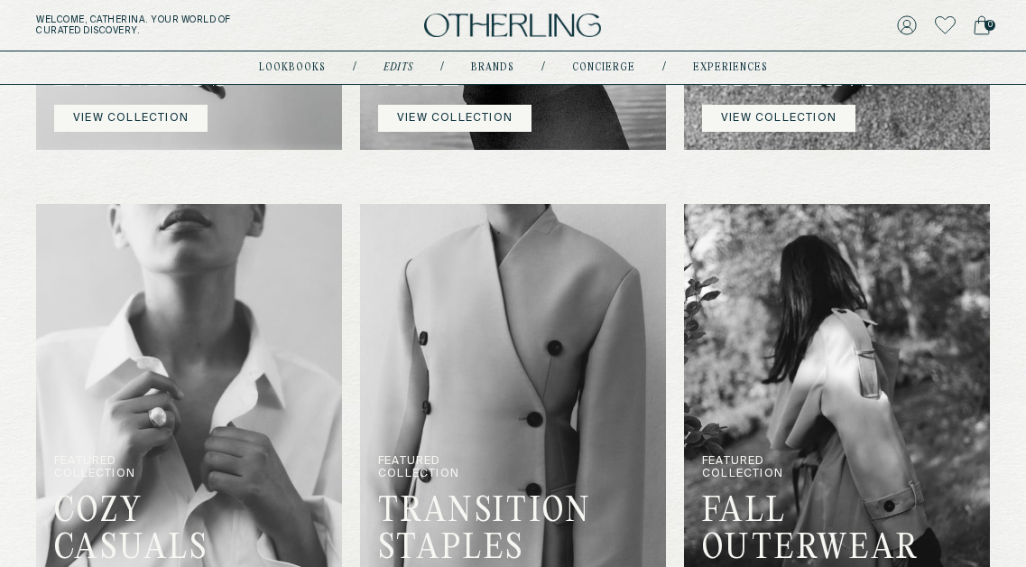
scroll to position [859, 0]
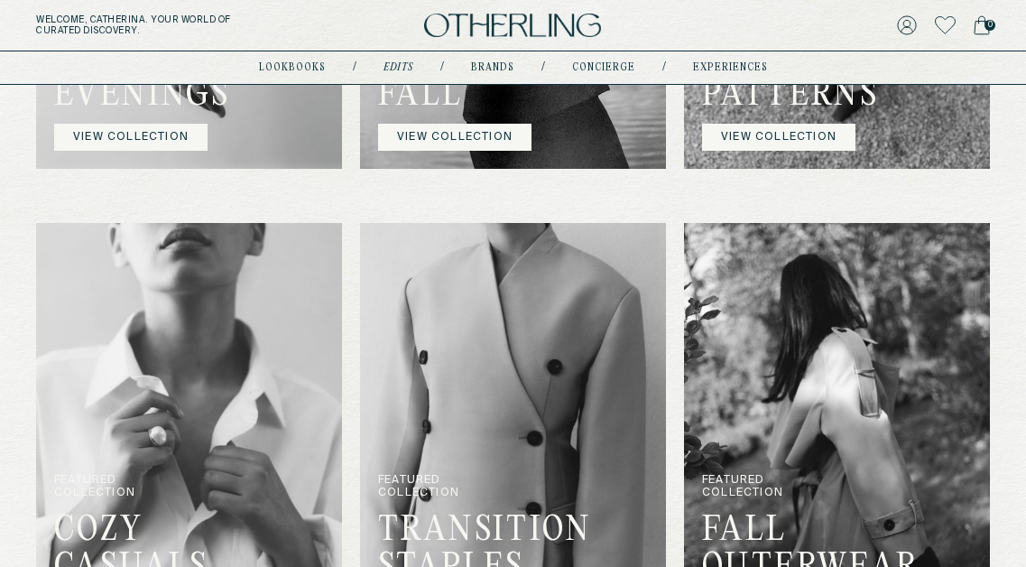
click at [174, 143] on link "VIEW COLLECTION" at bounding box center [130, 137] width 153 height 27
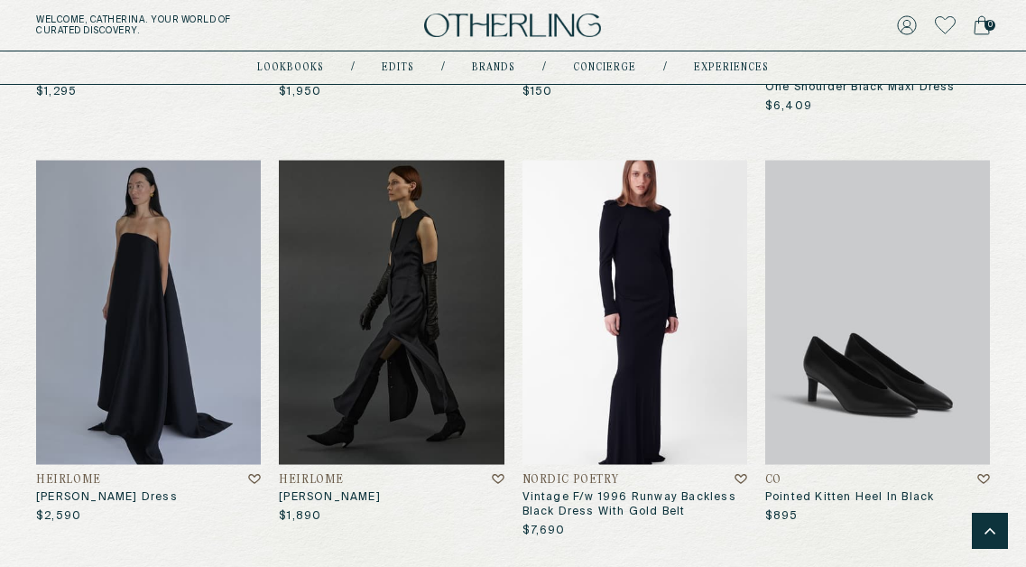
scroll to position [3892, 0]
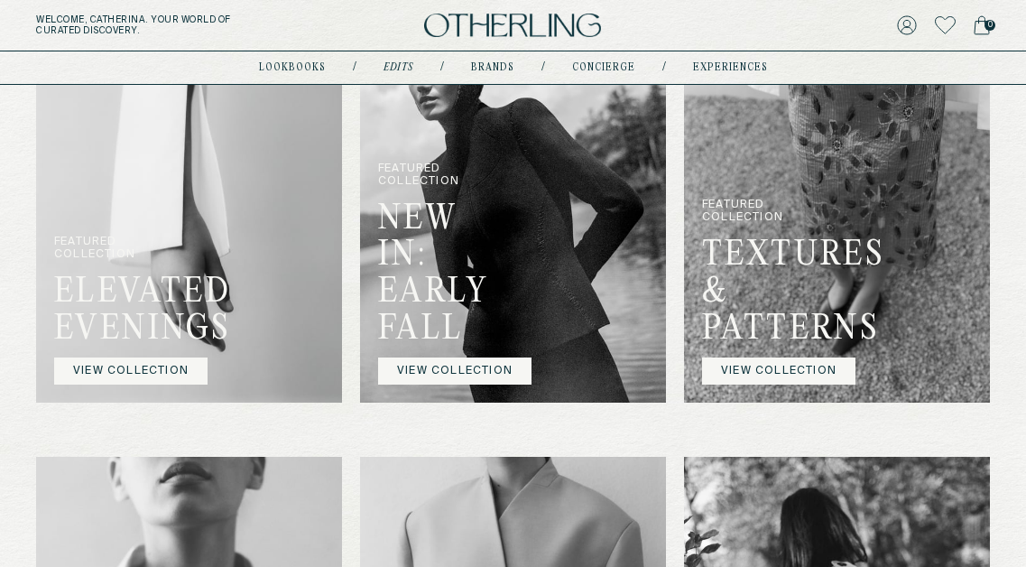
scroll to position [627, 0]
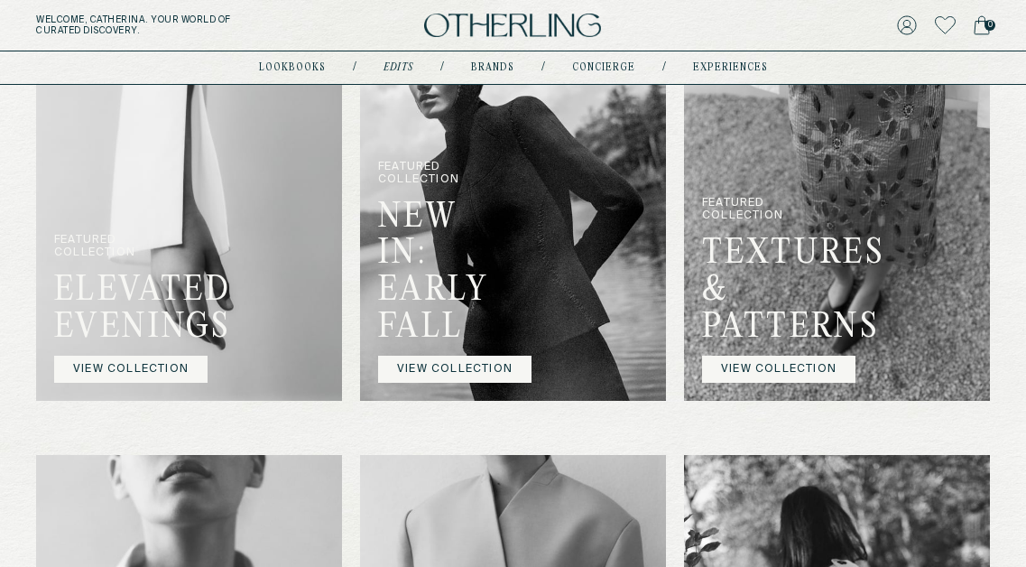
click at [452, 377] on link "VIEW COLLECTION" at bounding box center [454, 368] width 153 height 27
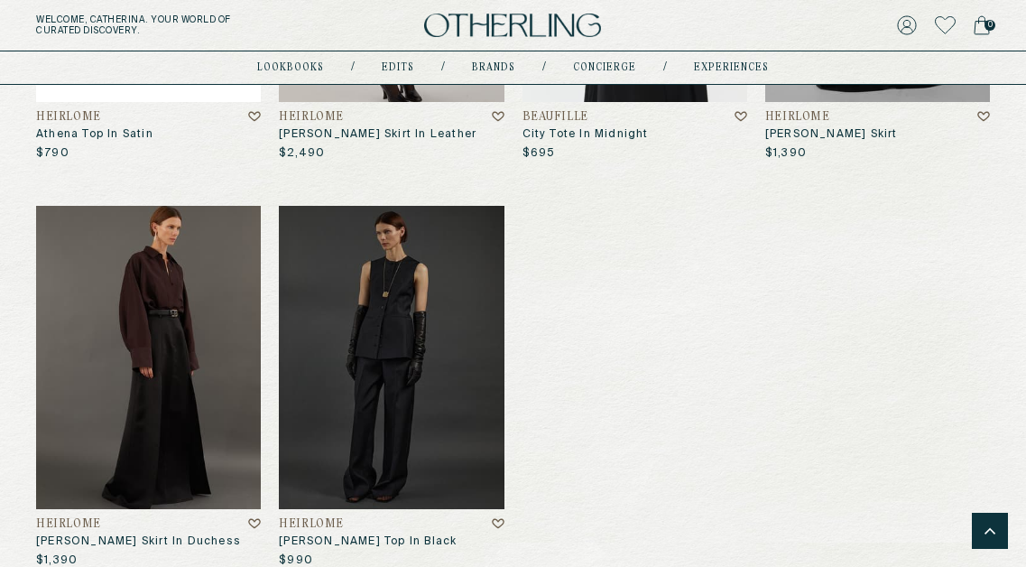
scroll to position [7679, 0]
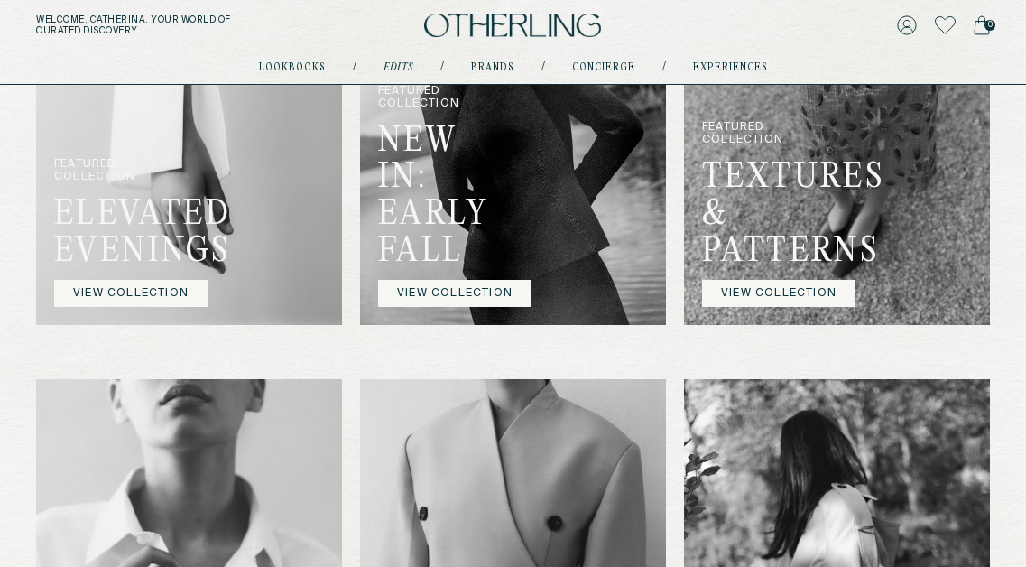
scroll to position [700, 0]
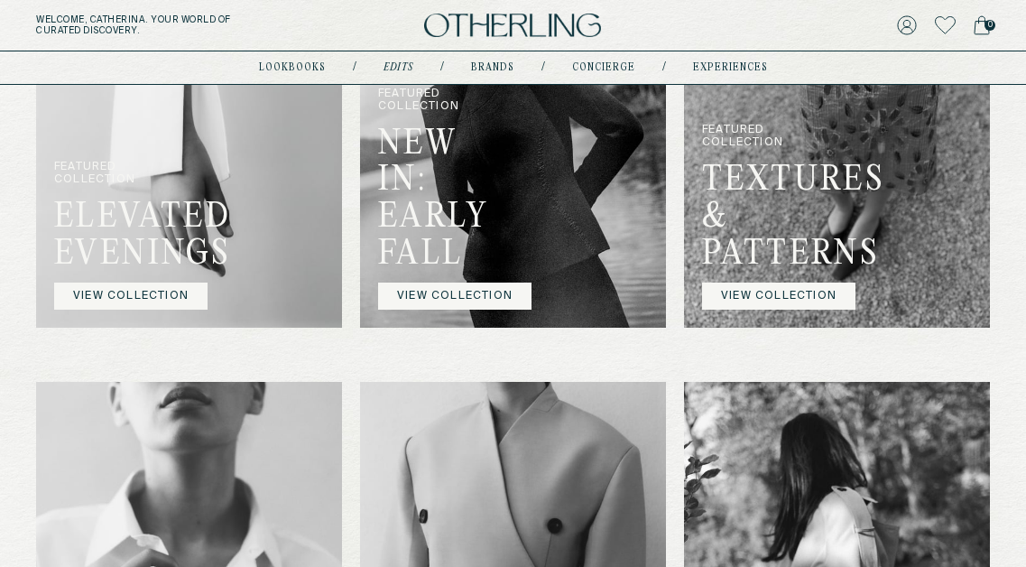
click at [782, 299] on link "VIEW COLLECTION" at bounding box center [778, 295] width 153 height 27
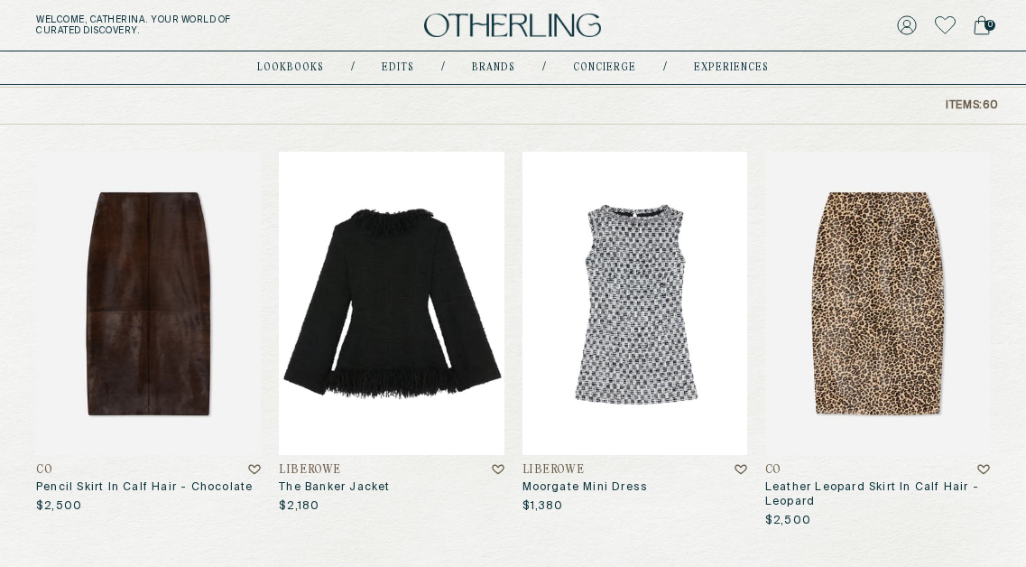
scroll to position [186, 0]
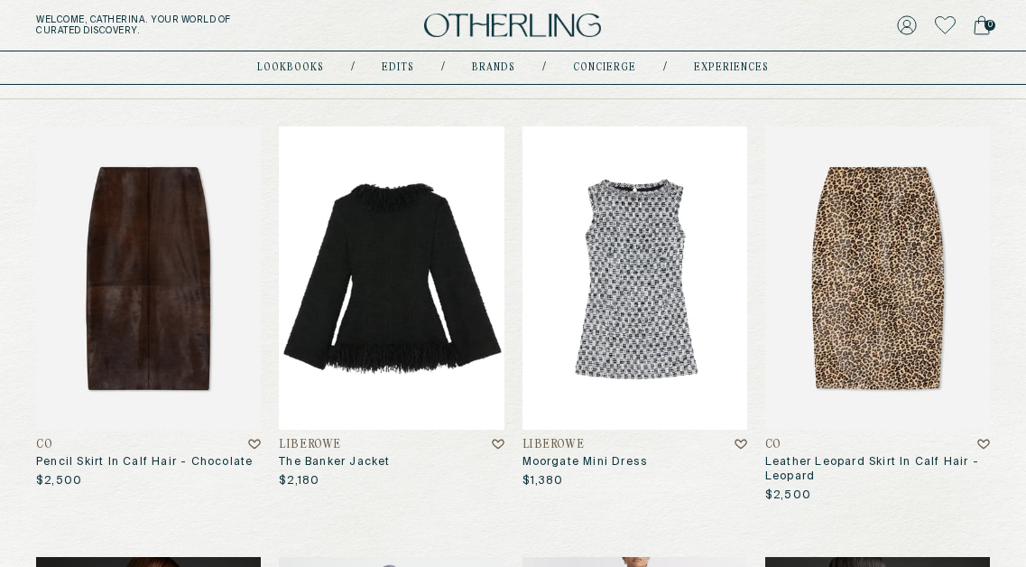
click at [372, 397] on img at bounding box center [391, 277] width 225 height 303
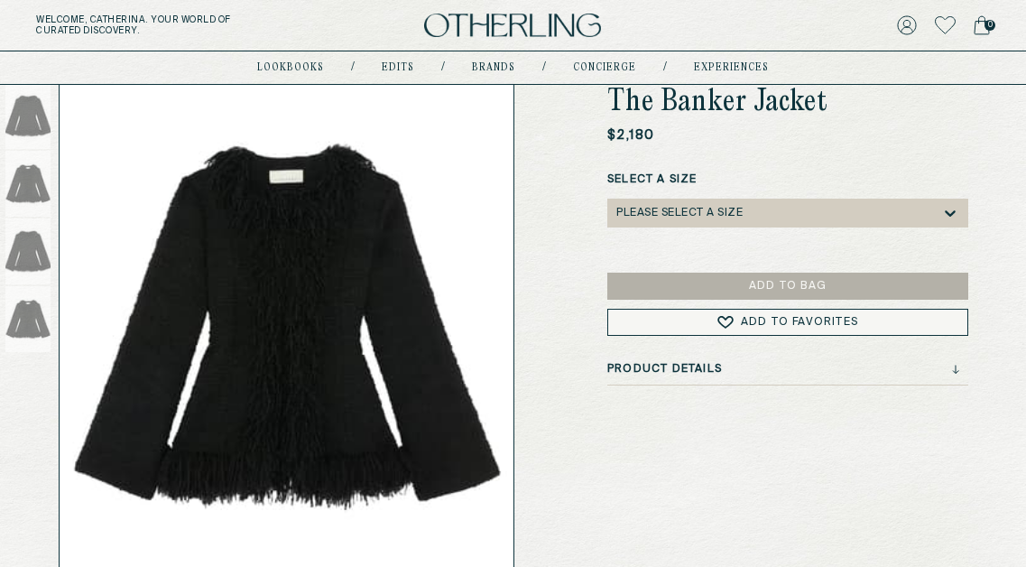
scroll to position [131, 0]
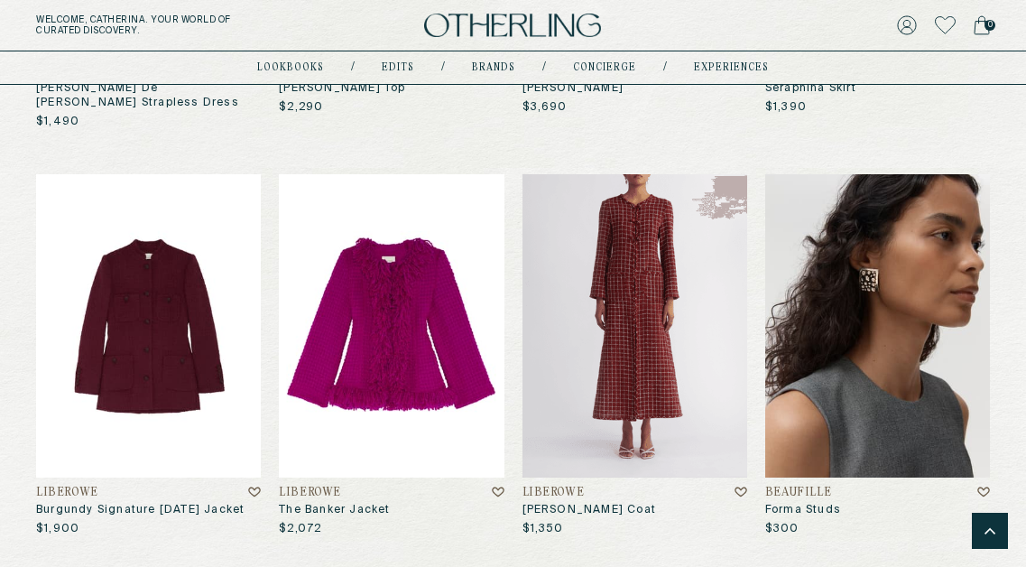
scroll to position [4235, 0]
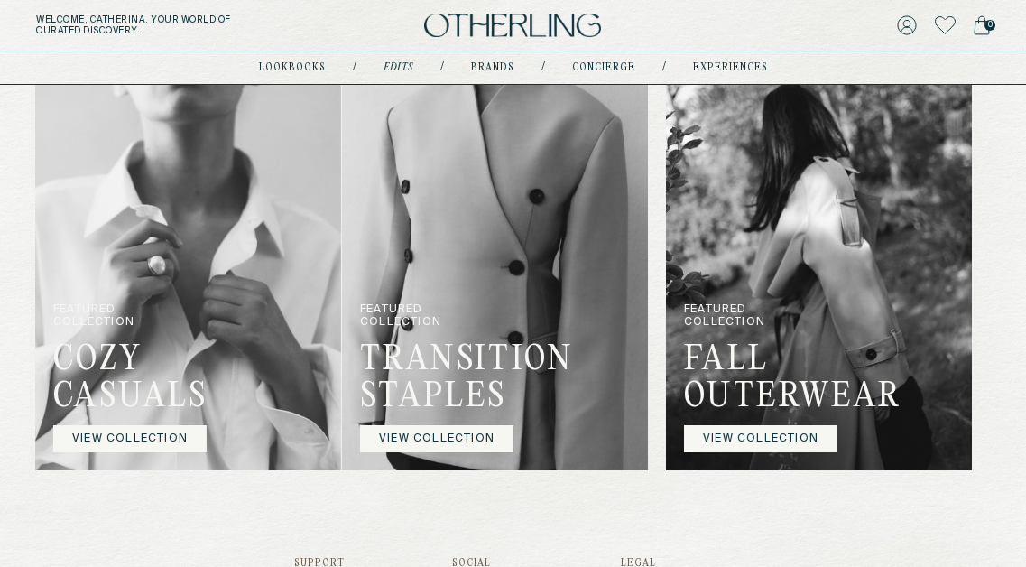
scroll to position [1056, 0]
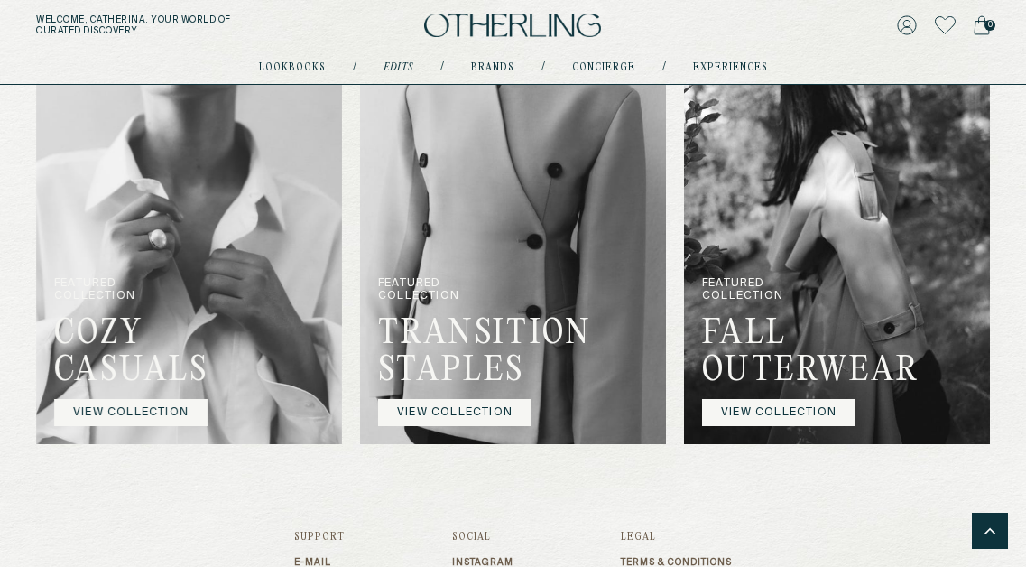
click at [157, 407] on link "VIEW COLLECTION" at bounding box center [130, 411] width 153 height 27
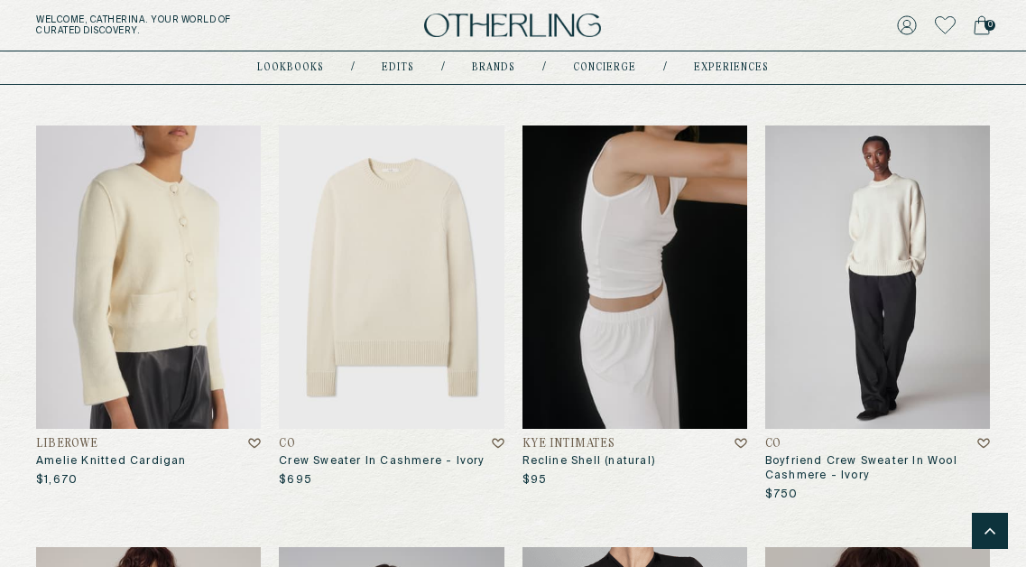
scroll to position [5230, 0]
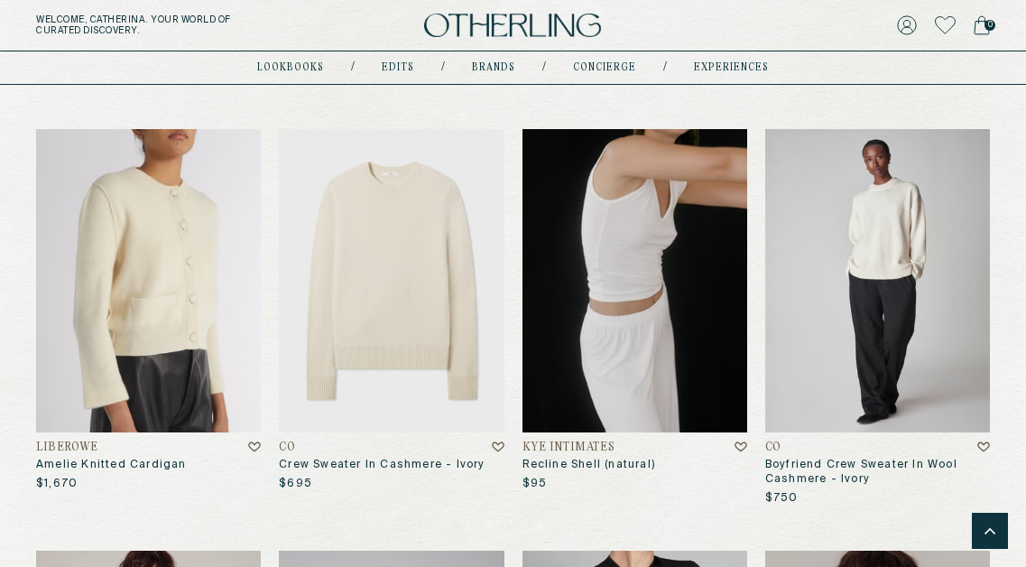
click at [629, 309] on img at bounding box center [634, 280] width 225 height 303
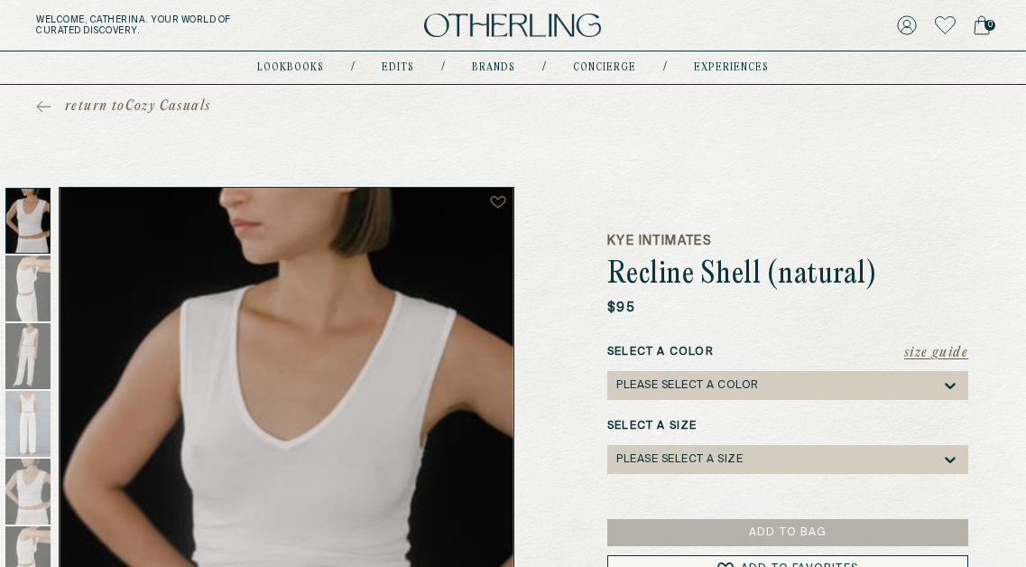
scroll to position [5, 0]
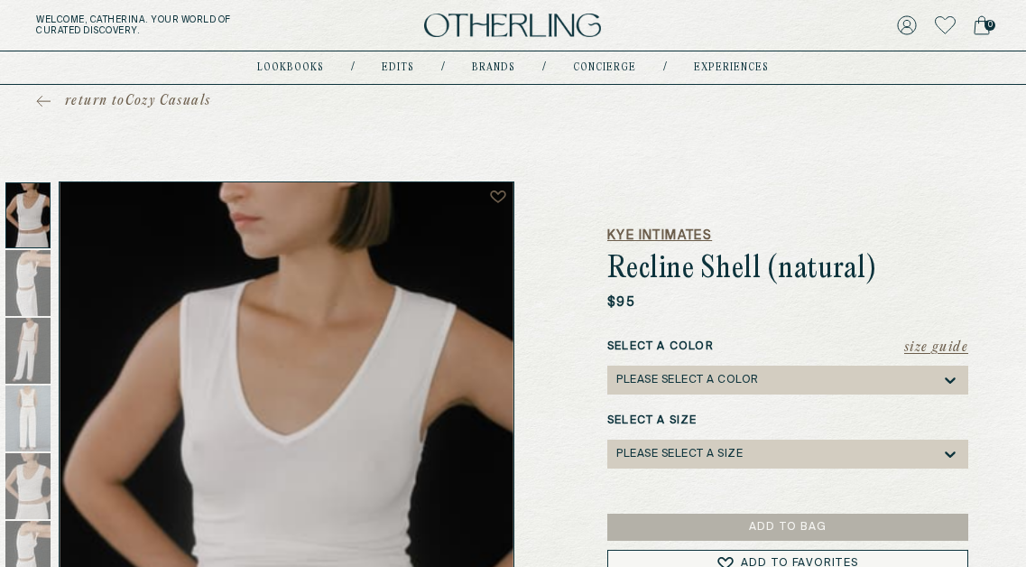
click at [668, 233] on h5 "Kye Intimates" at bounding box center [787, 235] width 361 height 18
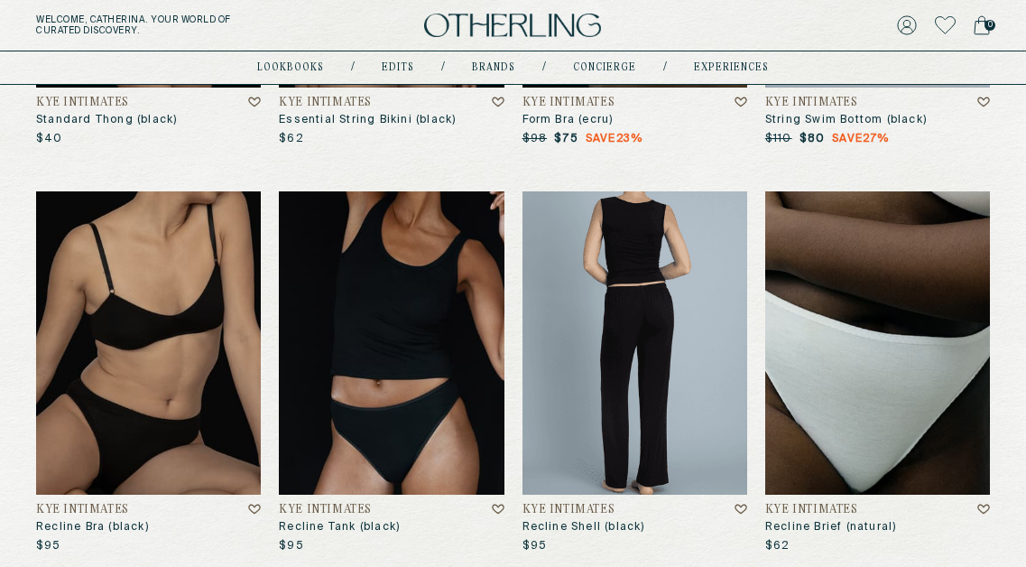
scroll to position [940, 0]
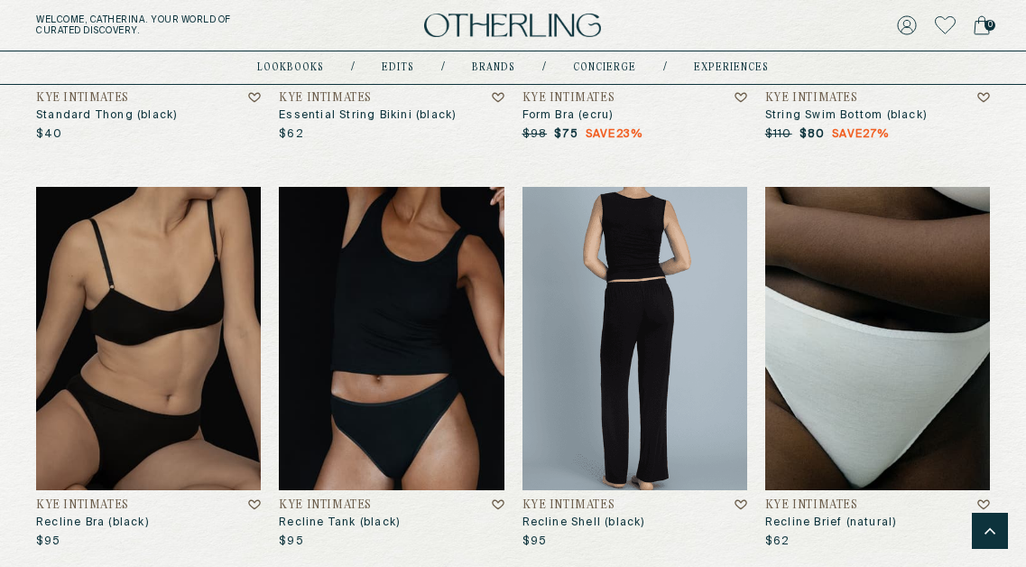
click at [639, 352] on img at bounding box center [634, 338] width 225 height 303
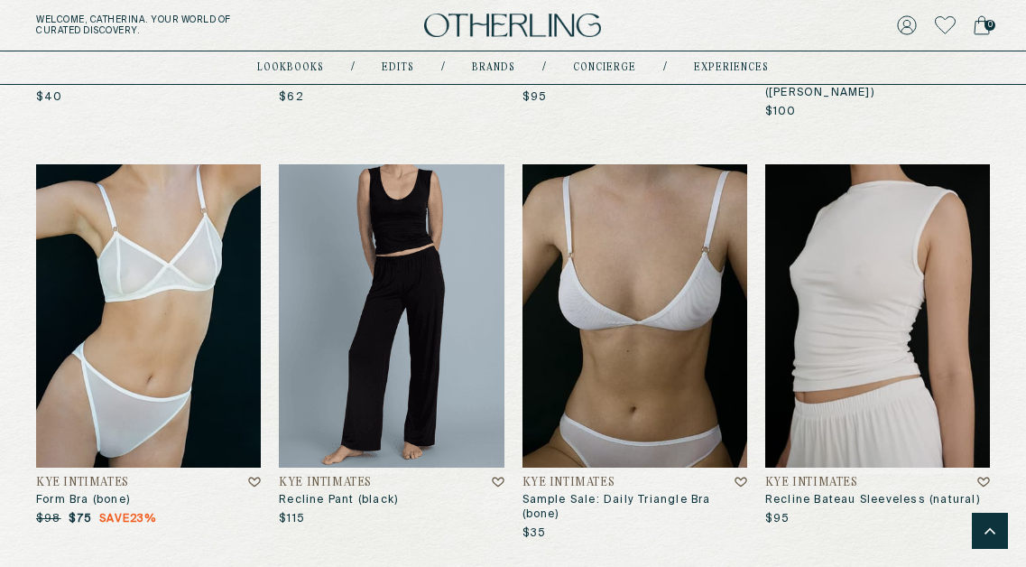
scroll to position [5866, 0]
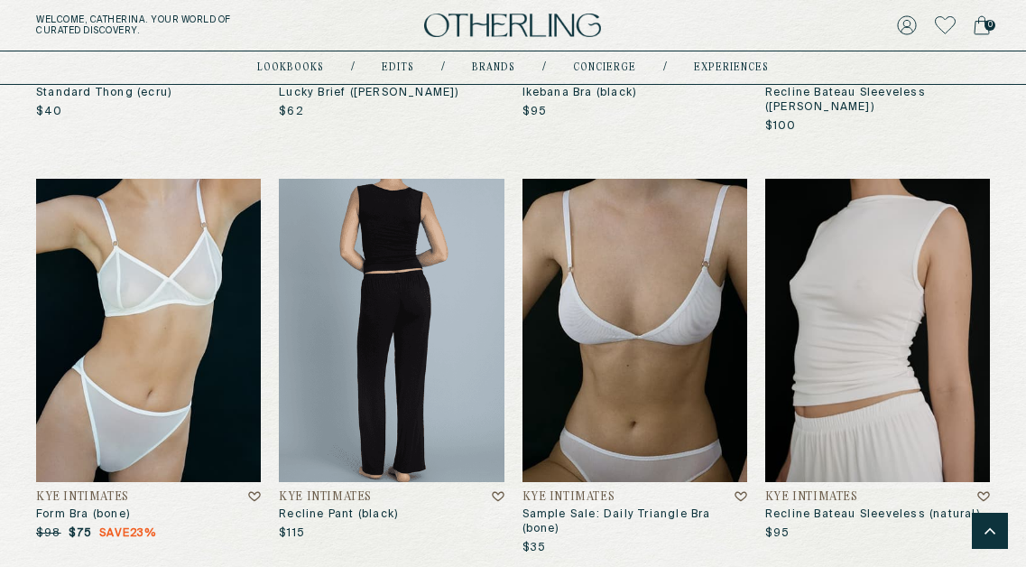
click at [390, 342] on img at bounding box center [391, 330] width 225 height 303
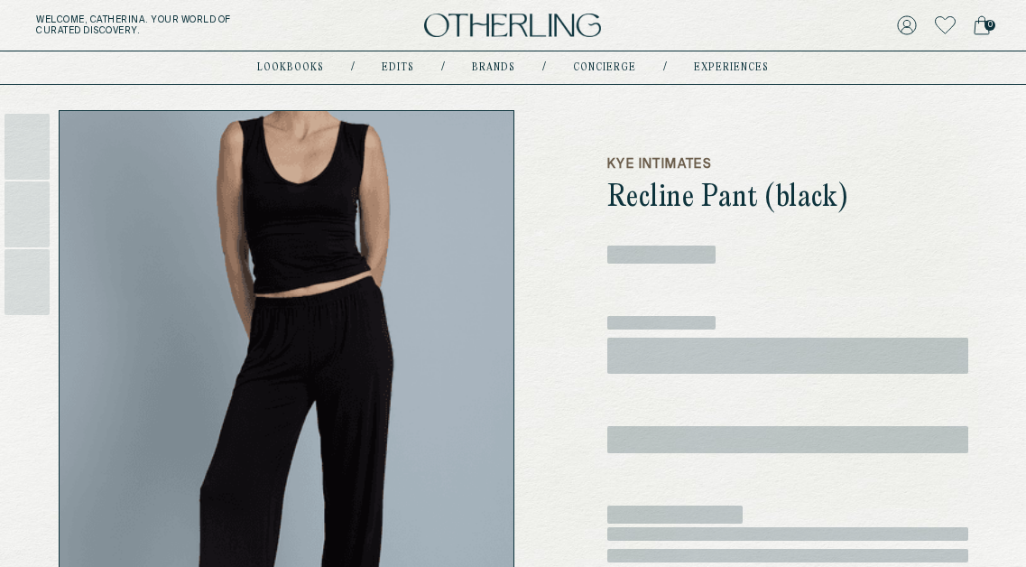
scroll to position [78, 0]
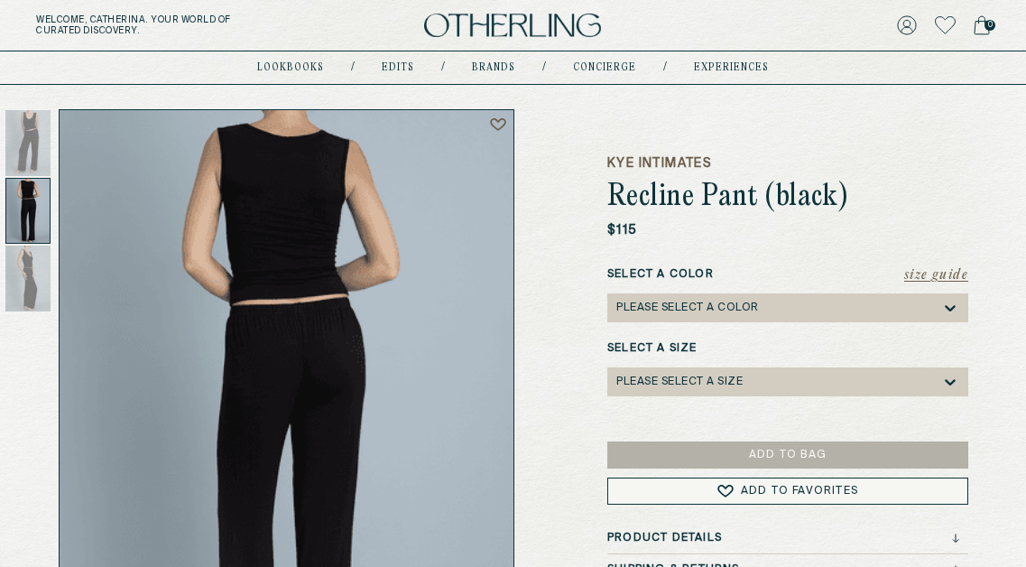
click at [40, 213] on div at bounding box center [27, 211] width 45 height 66
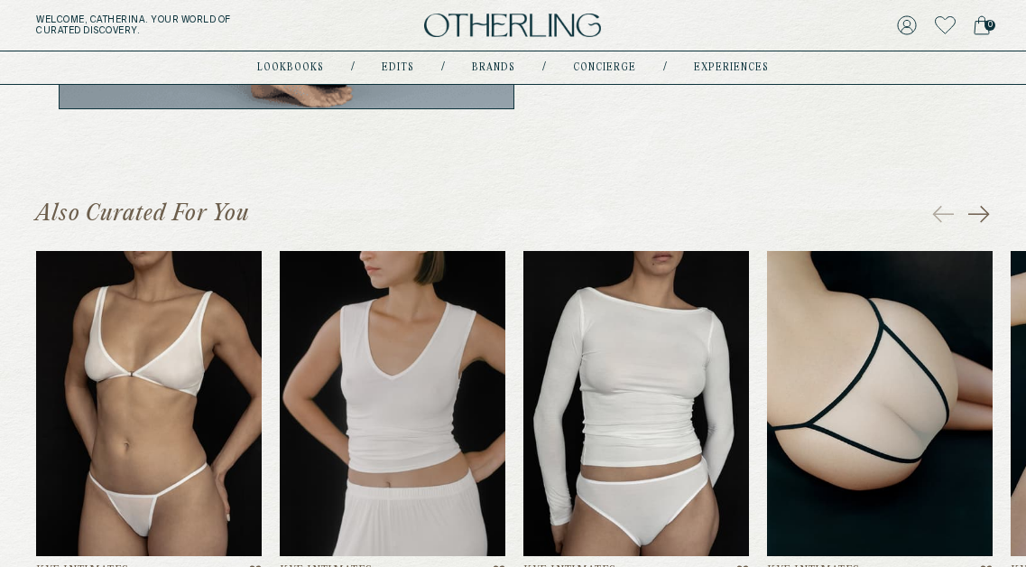
scroll to position [762, 0]
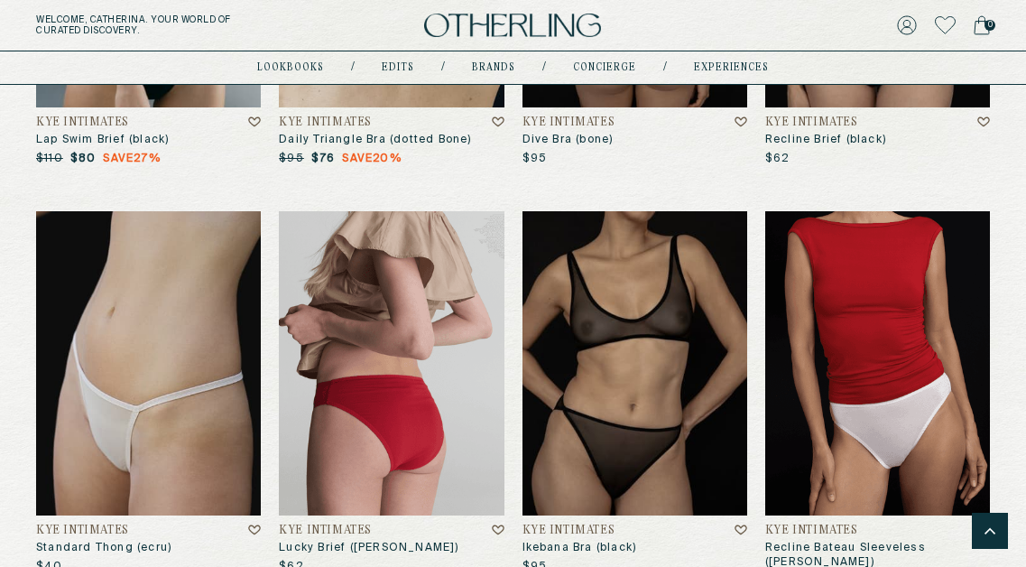
scroll to position [4963, 0]
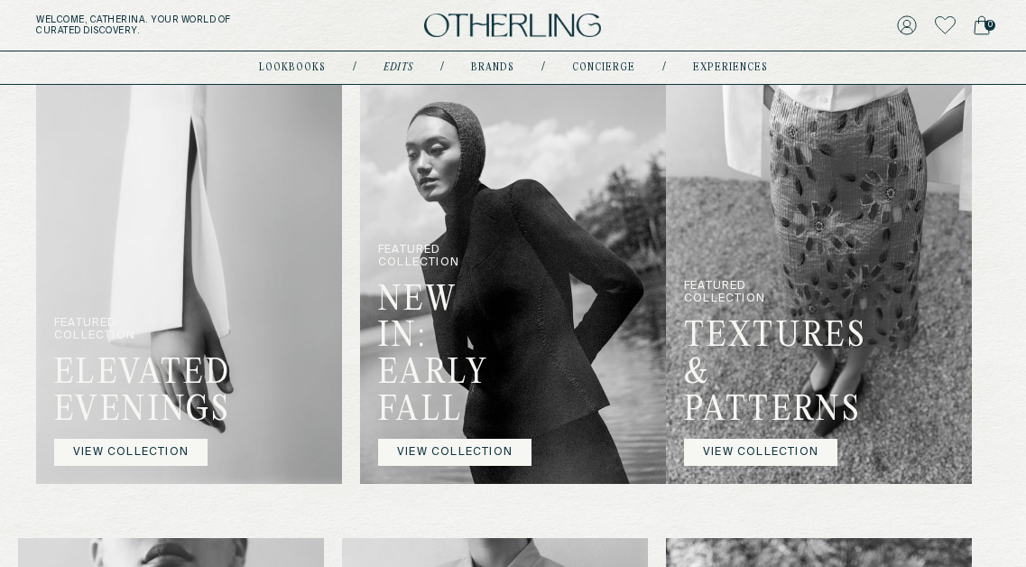
scroll to position [628, 0]
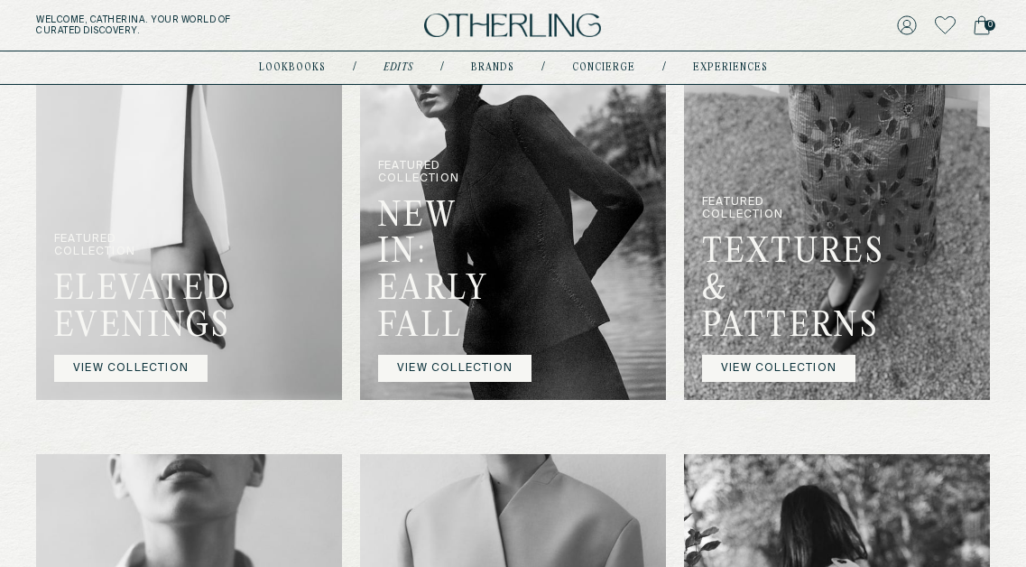
click at [773, 365] on link "VIEW COLLECTION" at bounding box center [778, 368] width 153 height 27
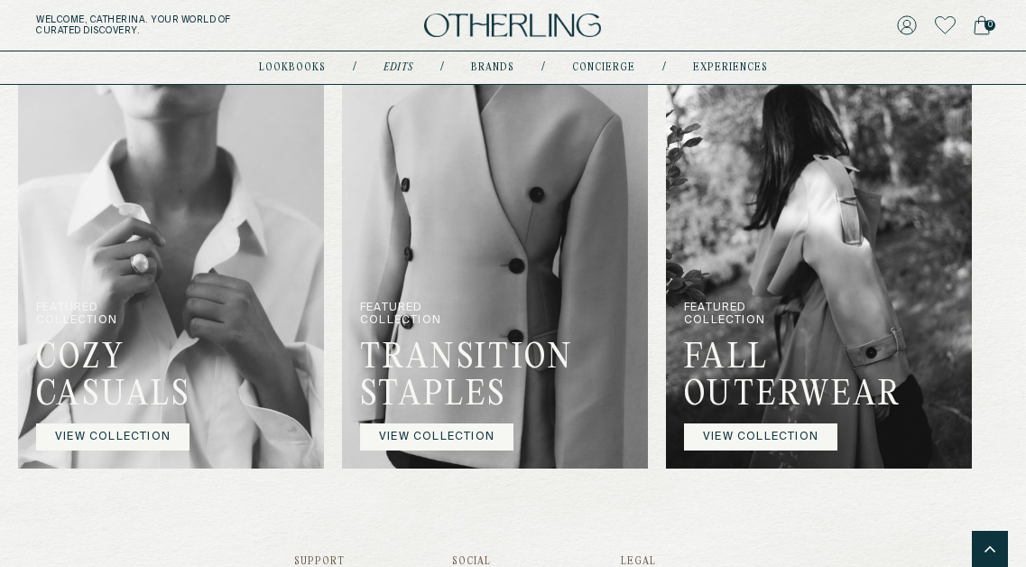
scroll to position [1048, 0]
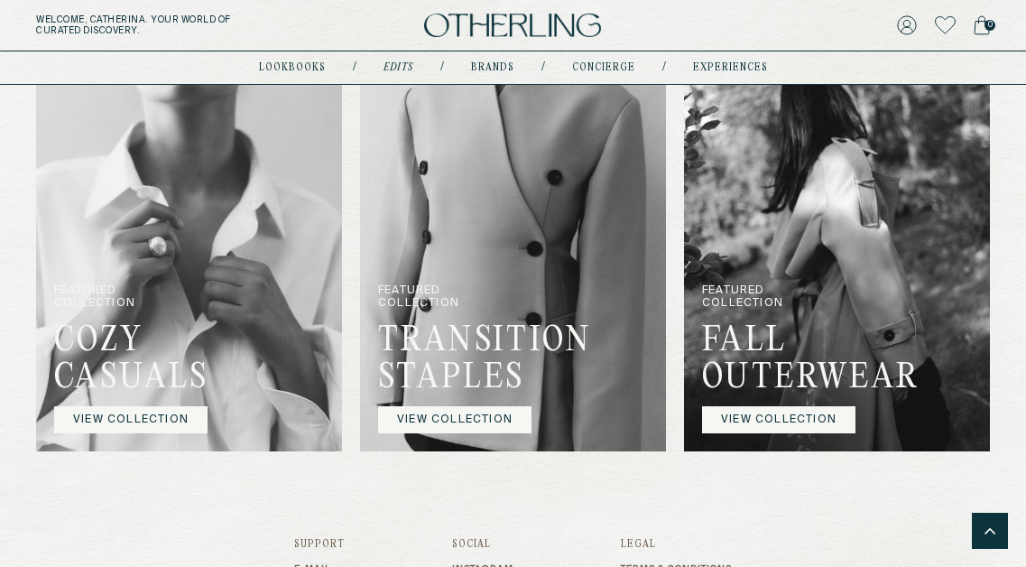
click at [787, 368] on h2 "FALL OUTERWEAR" at bounding box center [760, 364] width 117 height 83
click at [782, 413] on link "VIEW COLLECTION" at bounding box center [778, 418] width 153 height 27
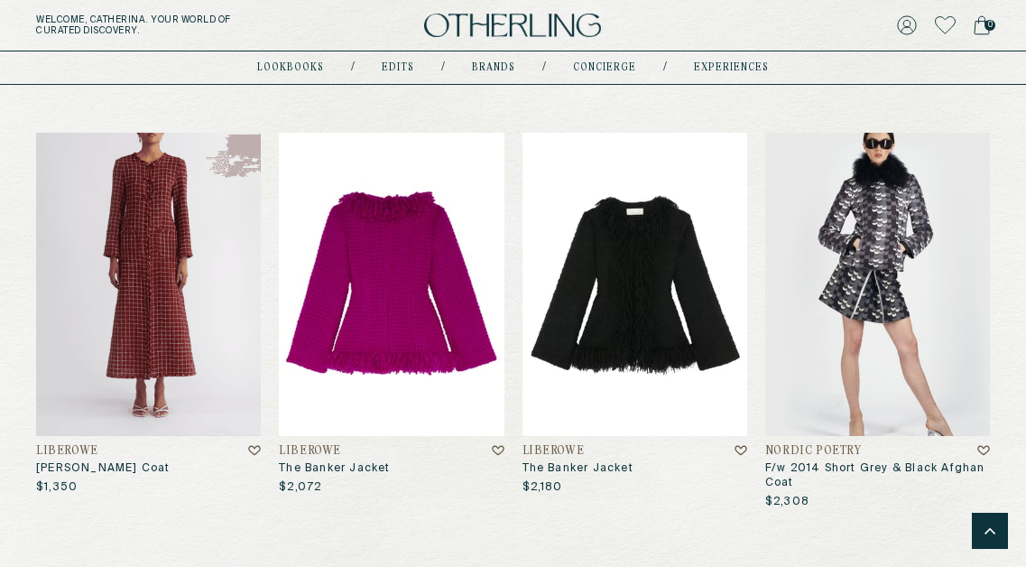
scroll to position [3572, 0]
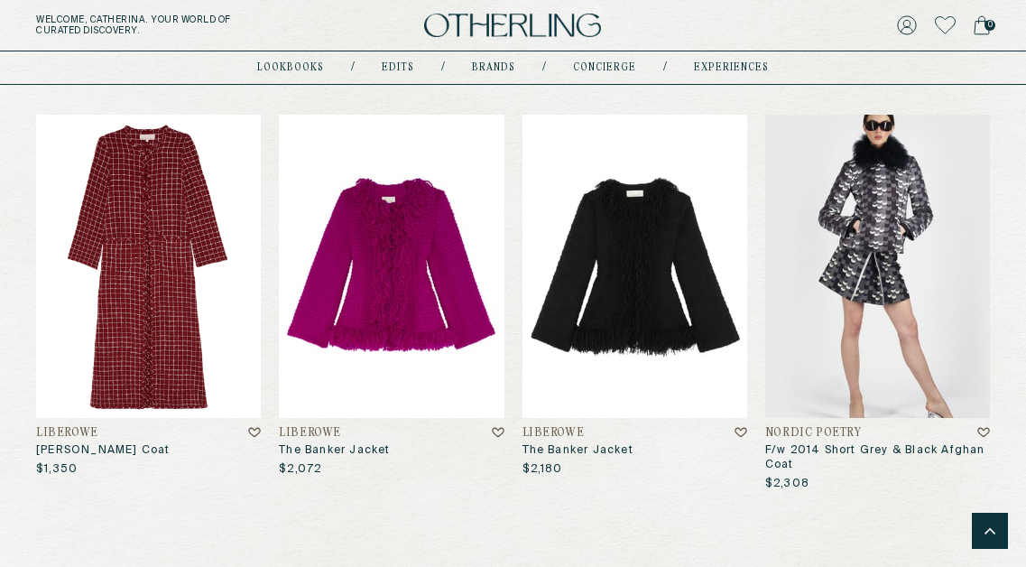
click at [181, 315] on img at bounding box center [148, 266] width 225 height 303
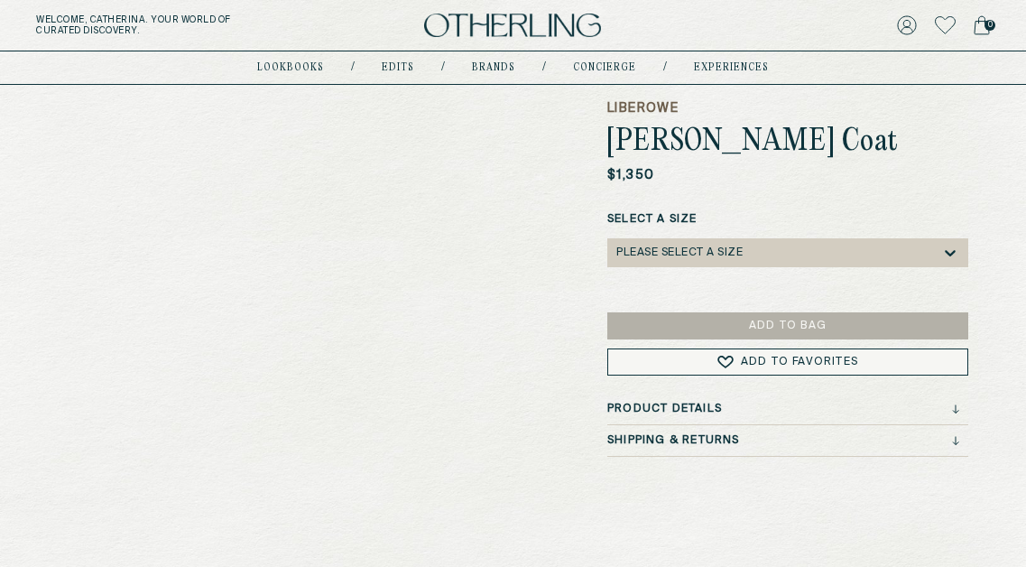
scroll to position [133, 0]
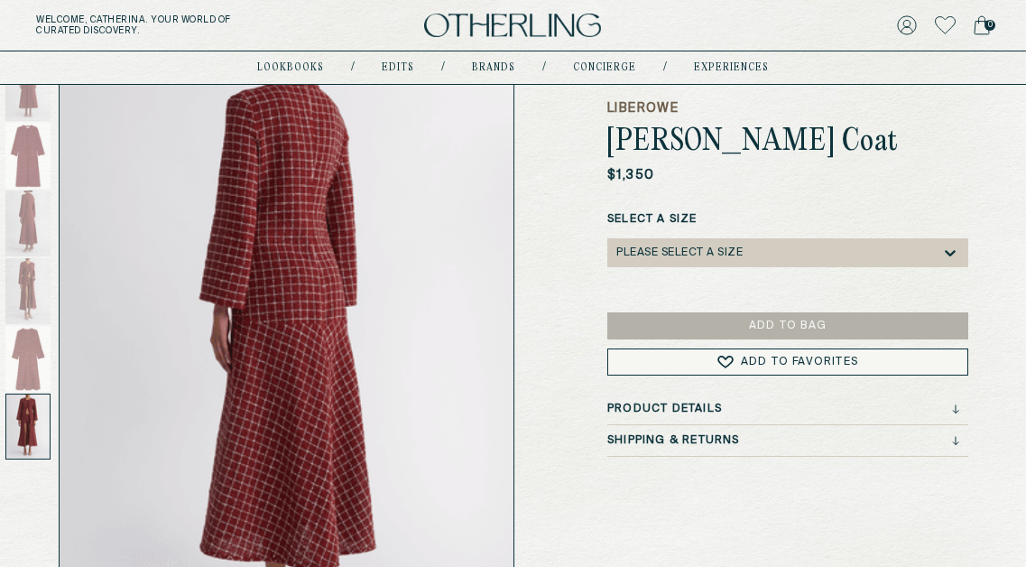
click at [35, 404] on div at bounding box center [27, 426] width 45 height 66
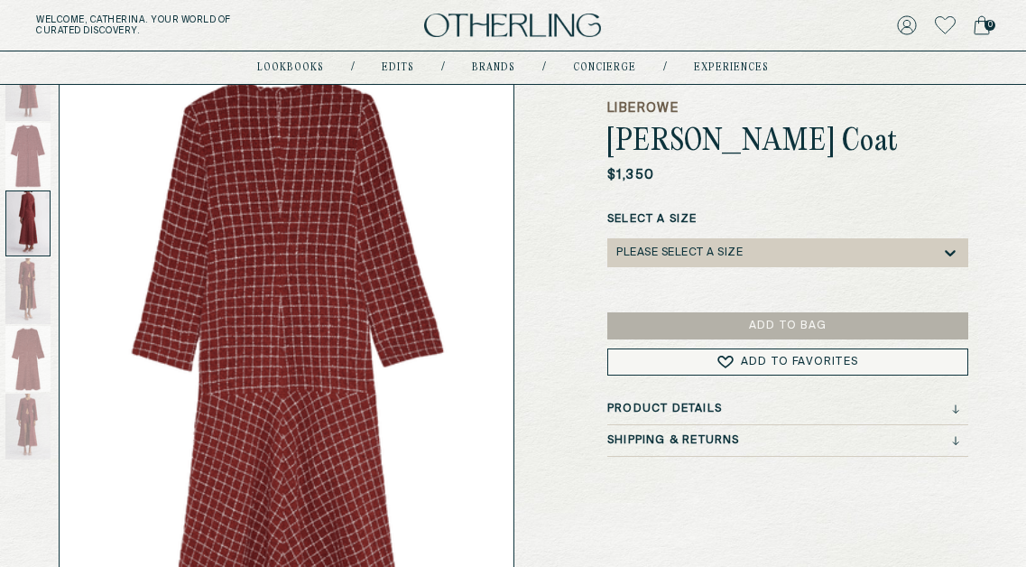
click at [35, 169] on div at bounding box center [27, 156] width 45 height 66
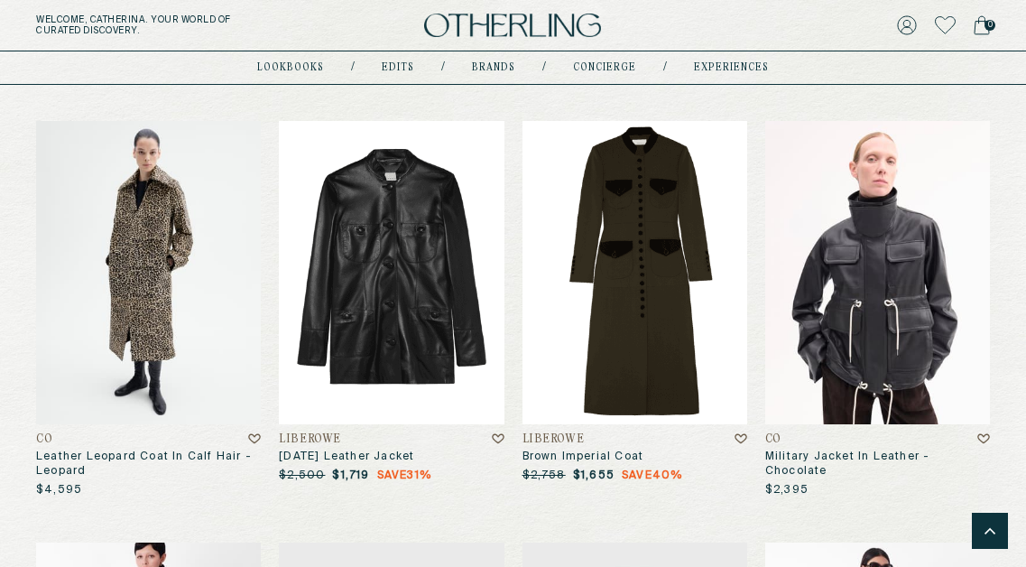
scroll to position [2728, 0]
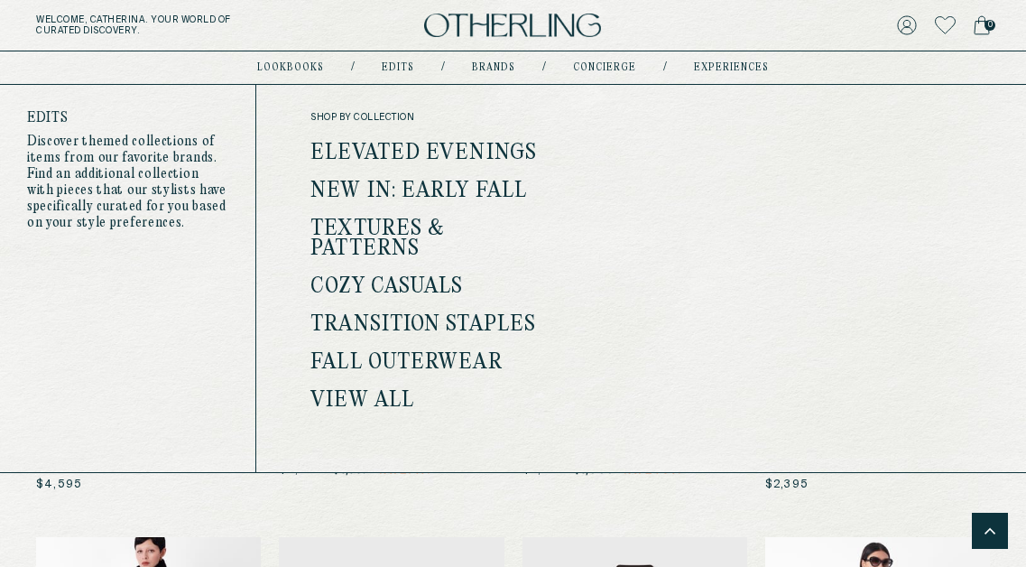
click at [388, 152] on link "Elevated Evenings" at bounding box center [423, 153] width 226 height 23
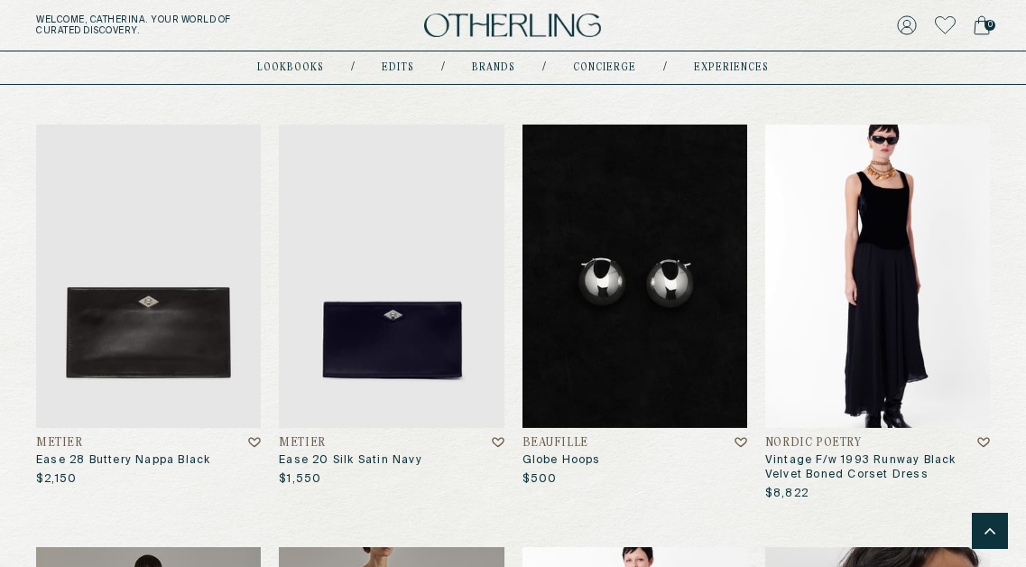
scroll to position [4388, 0]
